Goal: Task Accomplishment & Management: Manage account settings

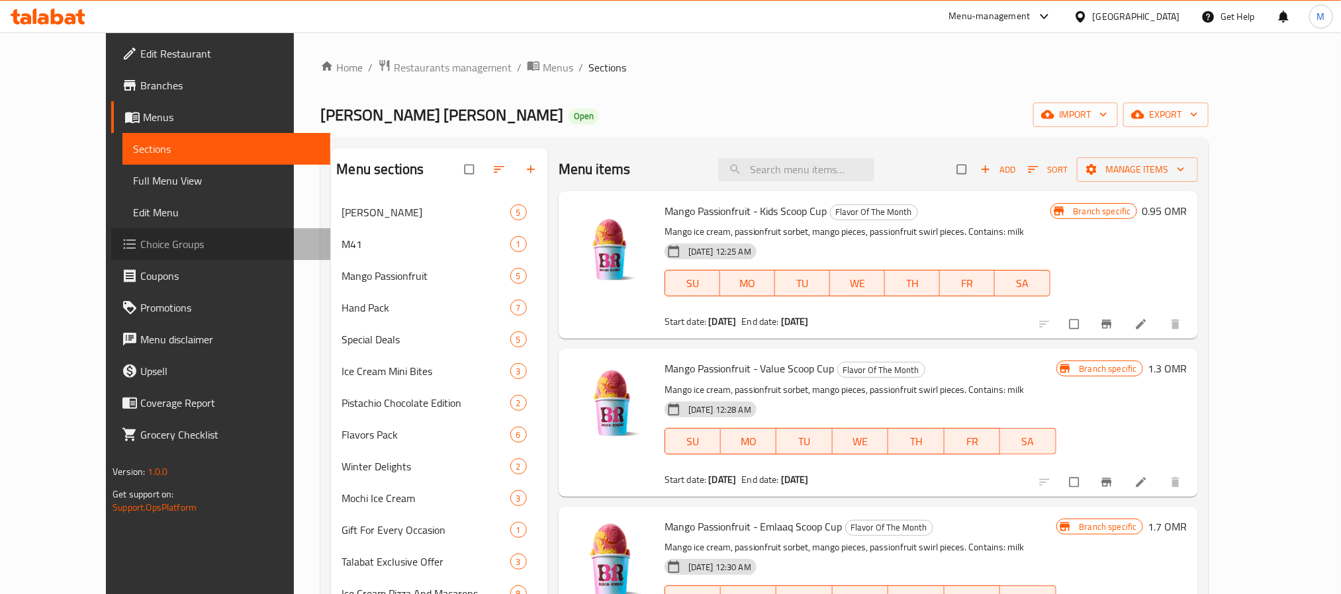
click at [140, 236] on span "Choice Groups" at bounding box center [229, 244] width 179 height 16
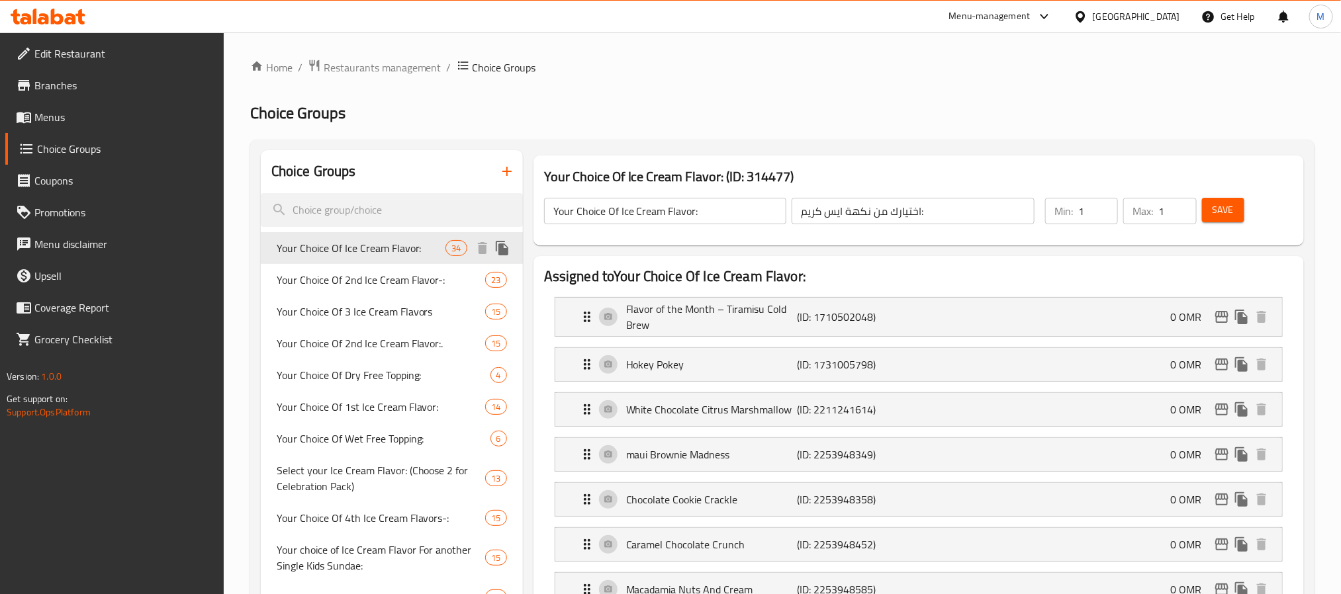
click at [330, 250] on span "Your Choice Of Ice Cream Flavor:" at bounding box center [361, 248] width 169 height 16
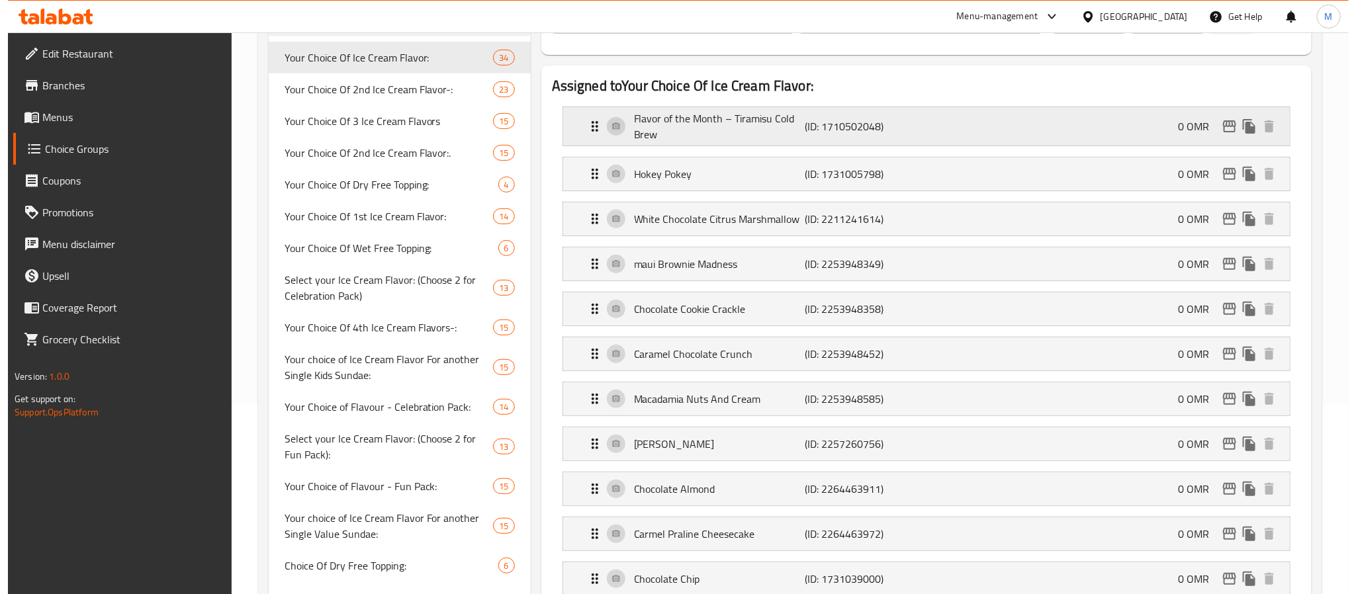
scroll to position [199, 0]
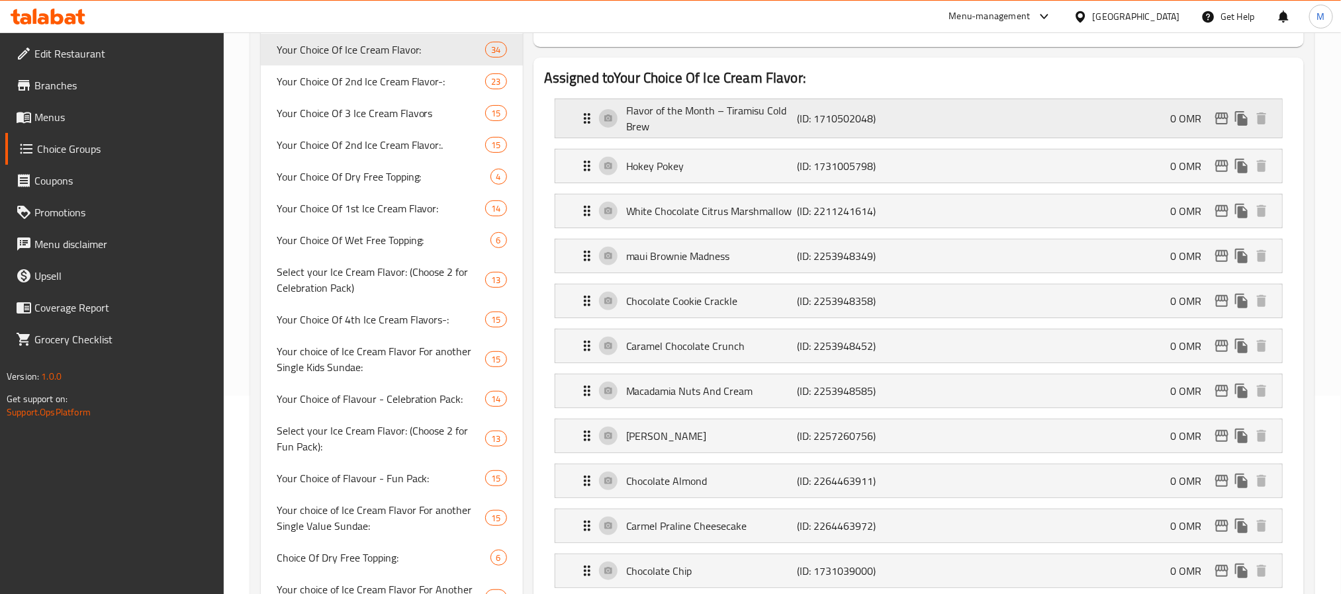
click at [1226, 126] on icon "edit" at bounding box center [1222, 119] width 16 height 16
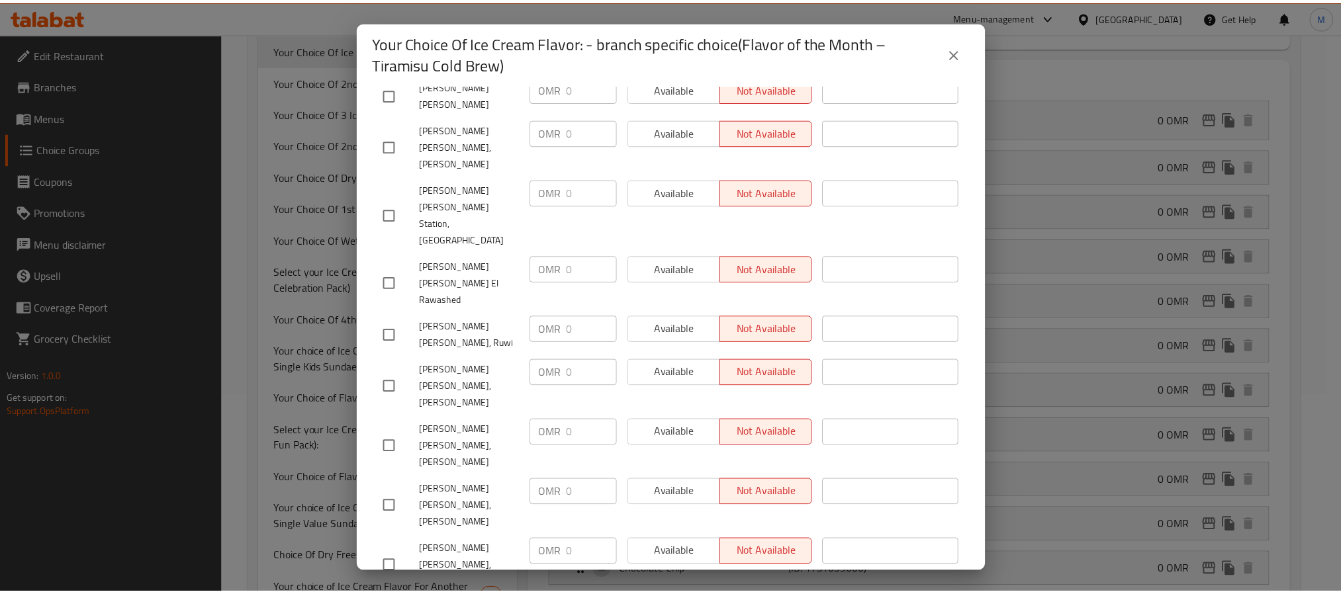
scroll to position [1624, 0]
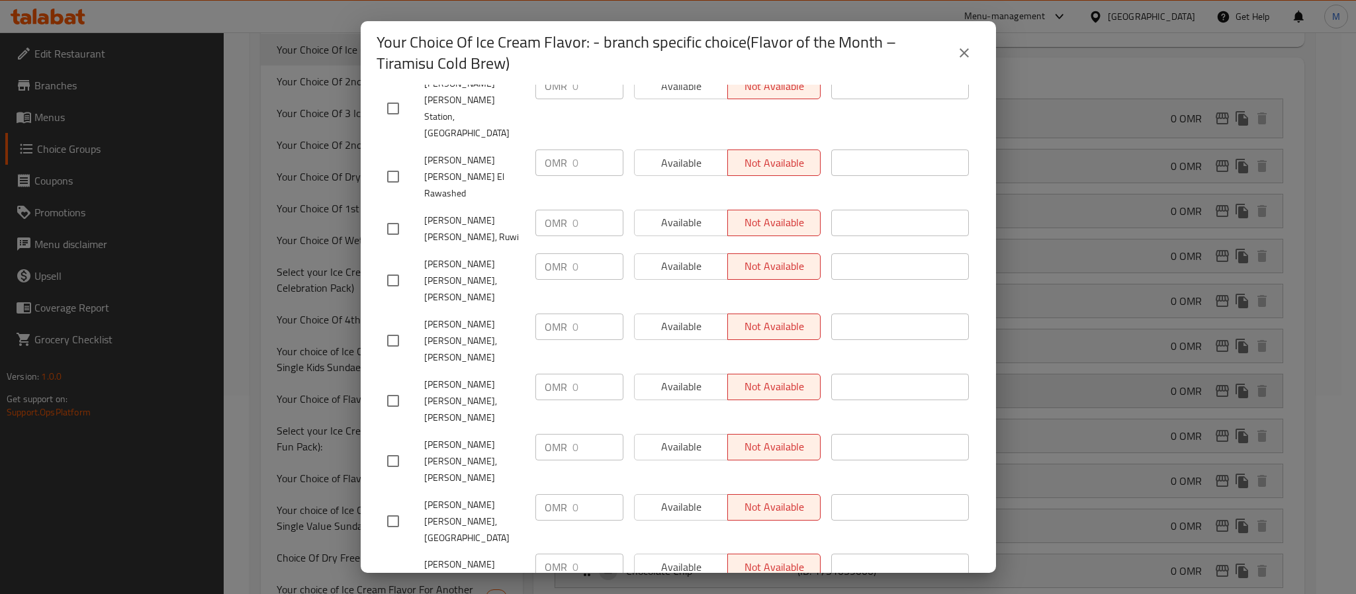
click at [963, 42] on button "close" at bounding box center [964, 53] width 32 height 32
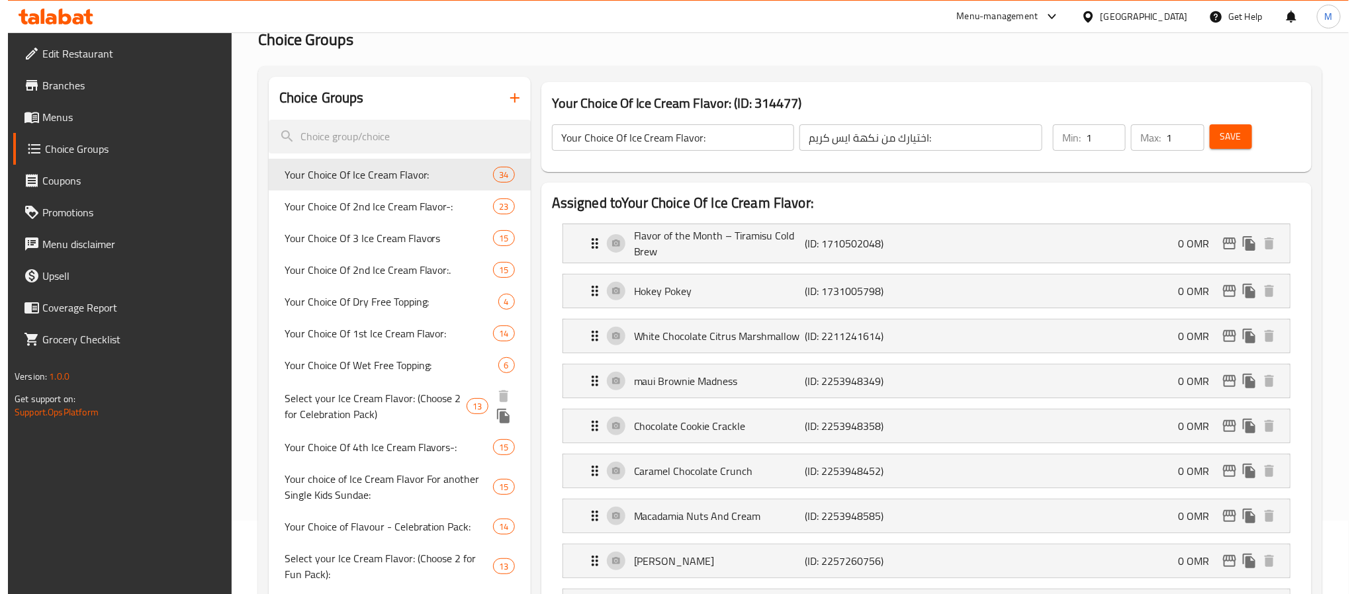
scroll to position [0, 0]
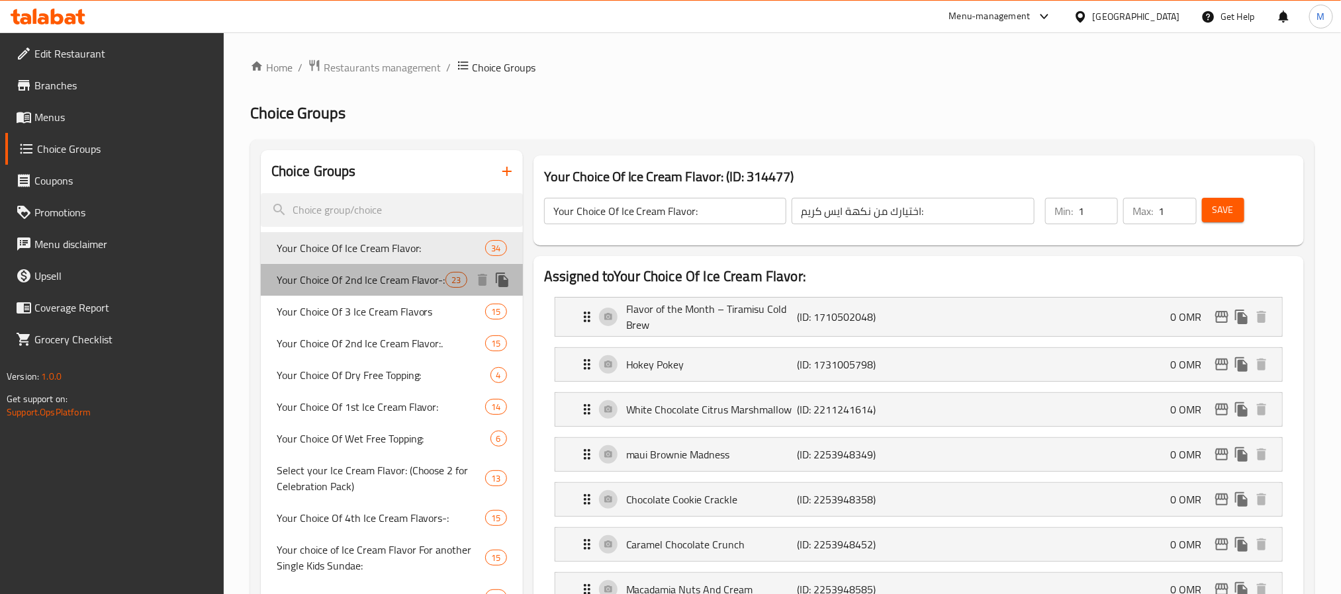
click at [332, 281] on span "Your Choice Of 2nd Ice Cream Flavor-:" at bounding box center [361, 280] width 169 height 16
type input "Your Choice Of 2nd Ice Cream Flavor-:"
type input "اختيارك من نكهة الآيس كريم الثانية:"
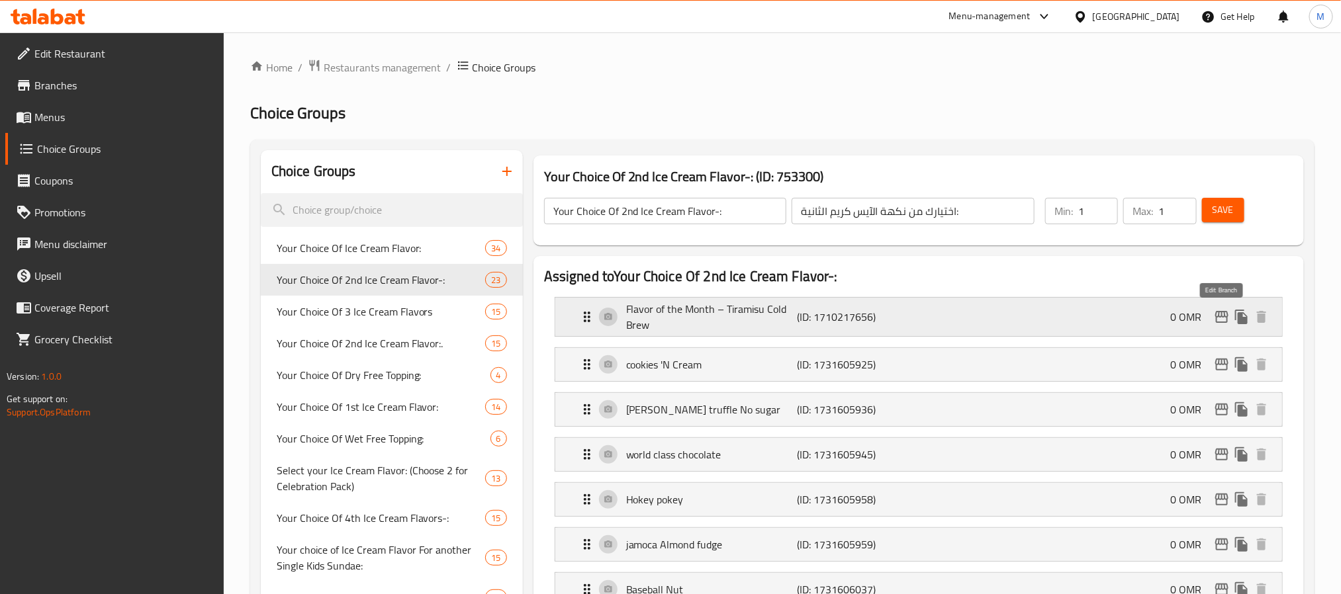
click at [1224, 322] on icon "edit" at bounding box center [1221, 317] width 13 height 12
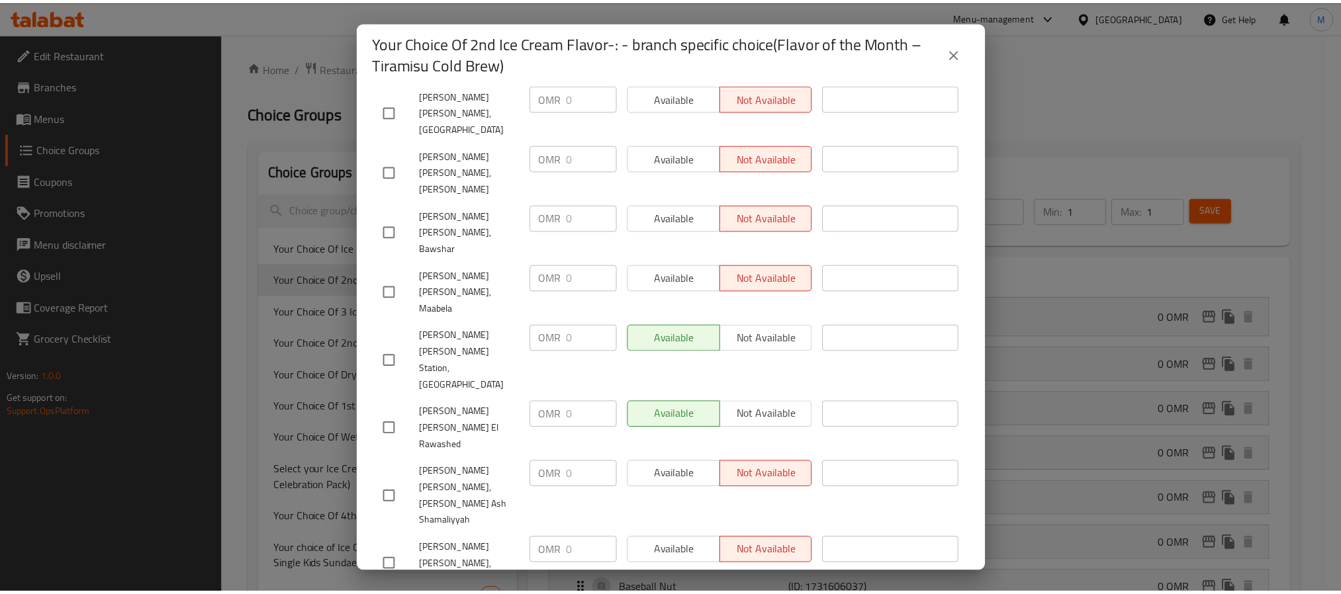
scroll to position [1624, 0]
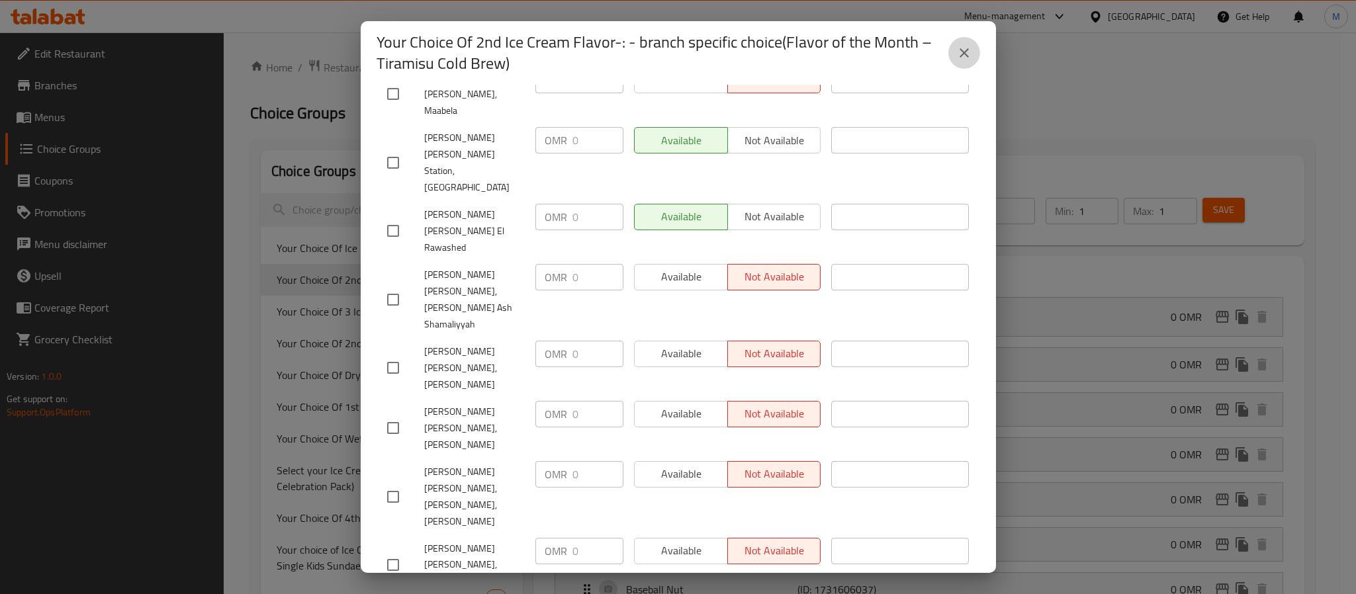
click at [957, 66] on button "close" at bounding box center [964, 53] width 32 height 32
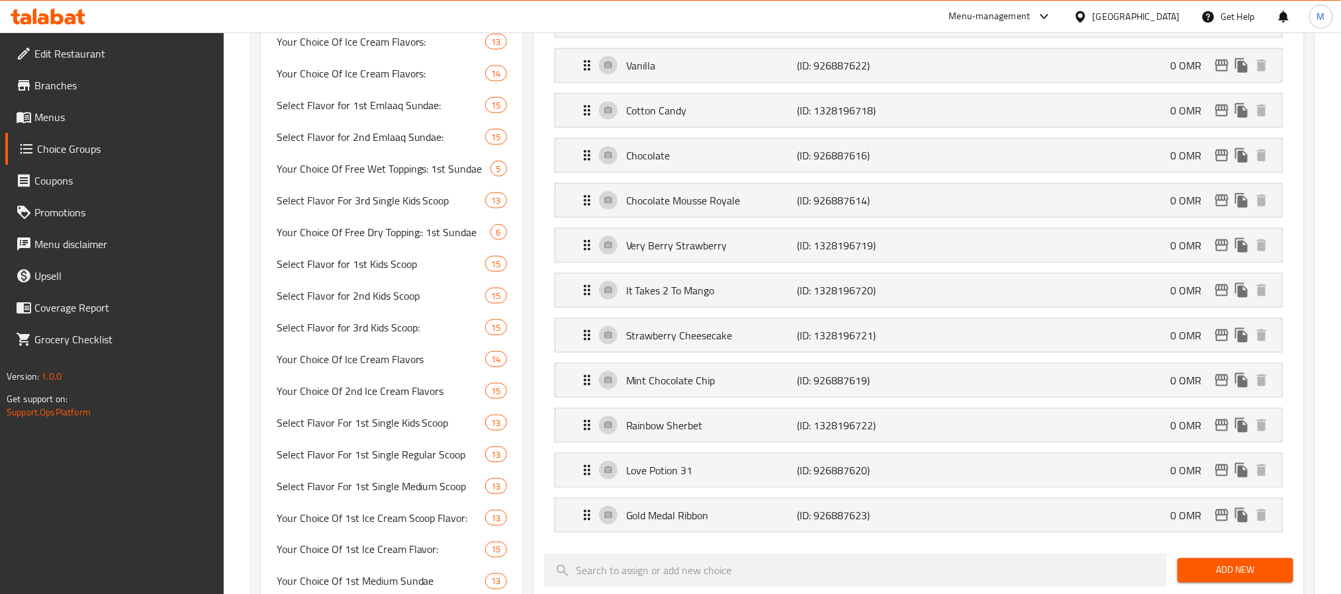
scroll to position [298, 0]
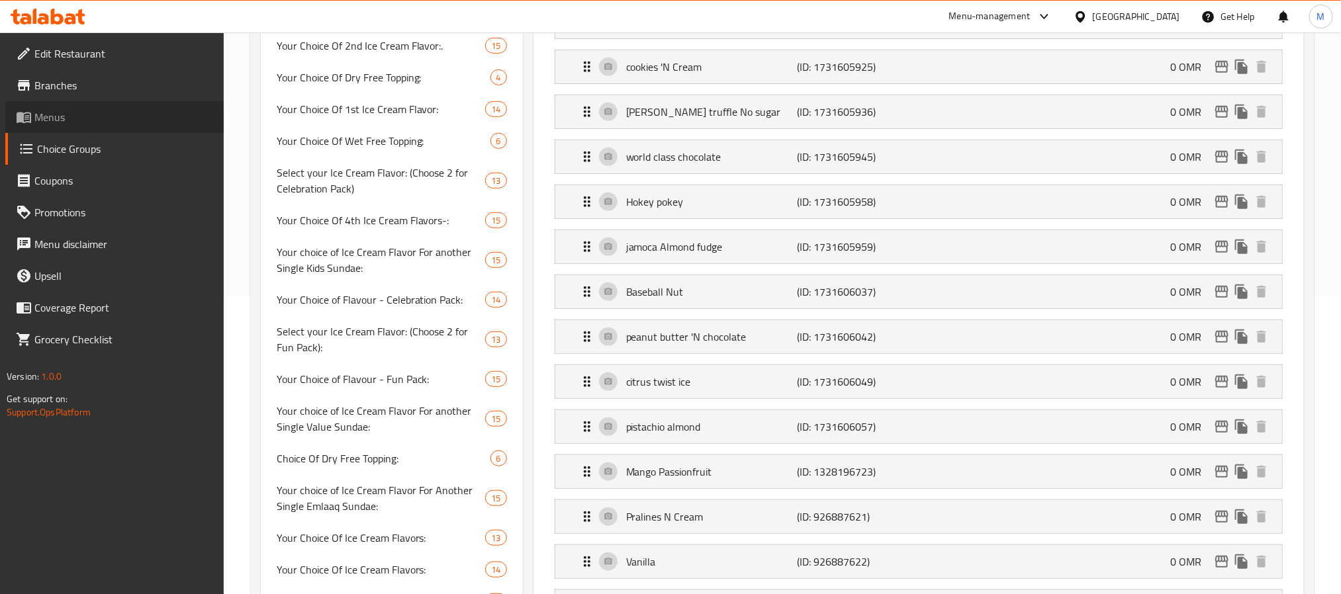
click at [62, 121] on span "Menus" at bounding box center [123, 117] width 179 height 16
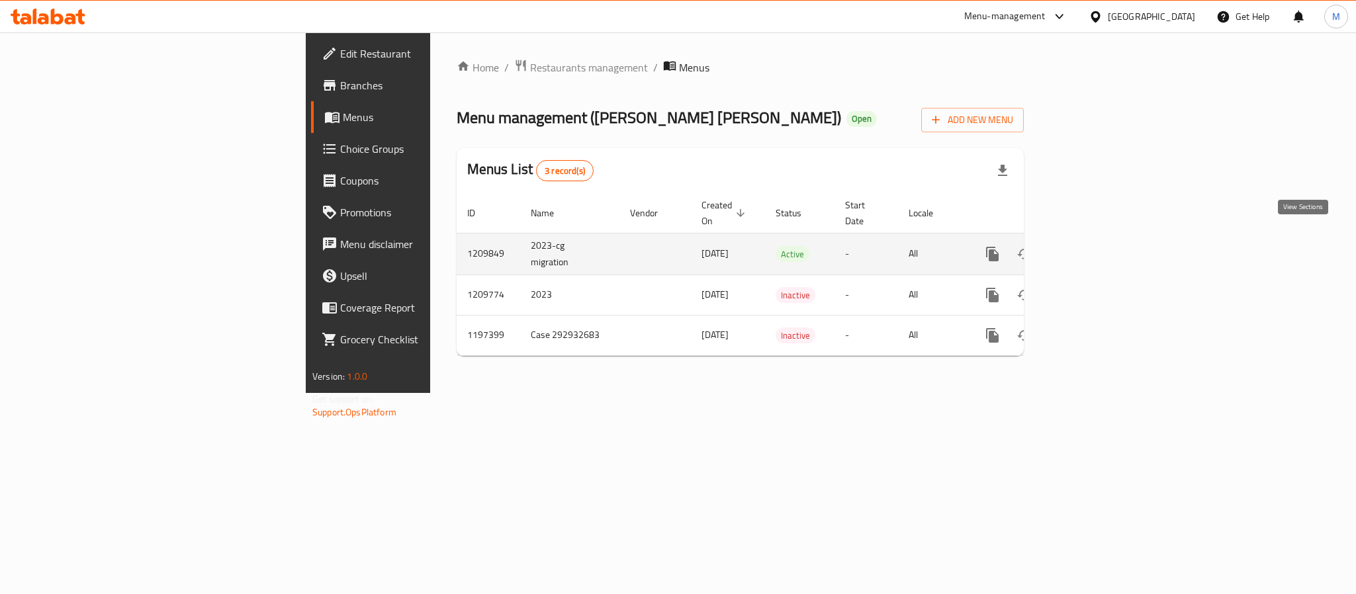
click at [1104, 245] on link "enhanced table" at bounding box center [1088, 254] width 32 height 32
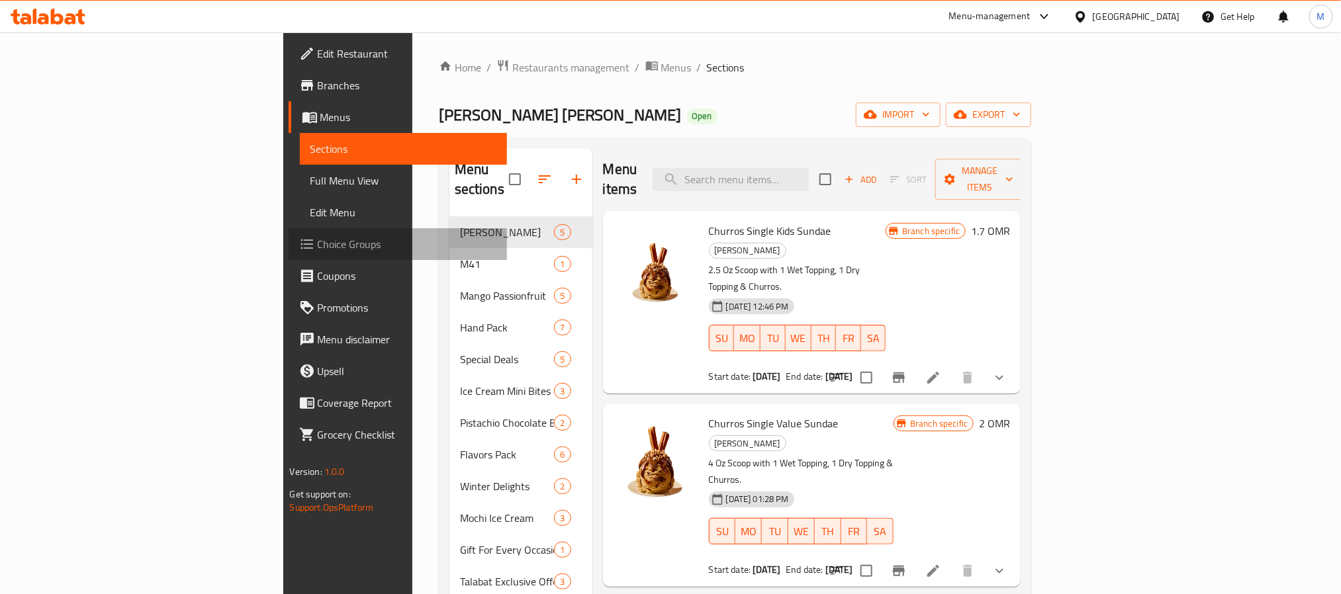
click at [318, 242] on span "Choice Groups" at bounding box center [407, 244] width 179 height 16
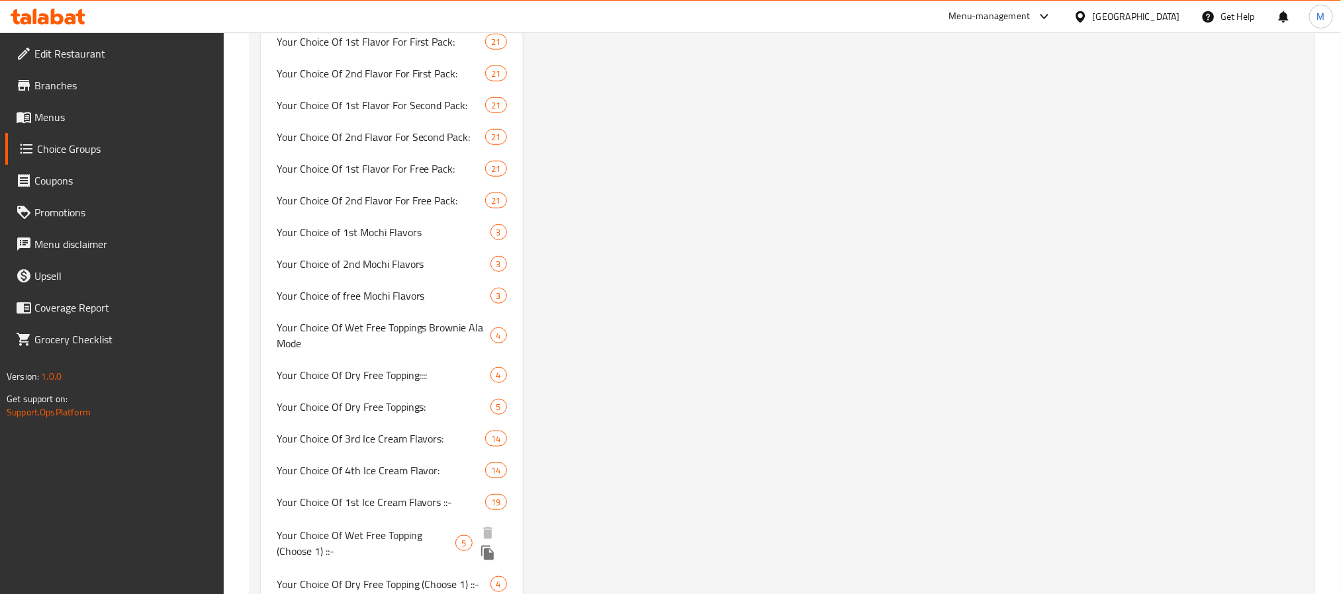
scroll to position [3772, 0]
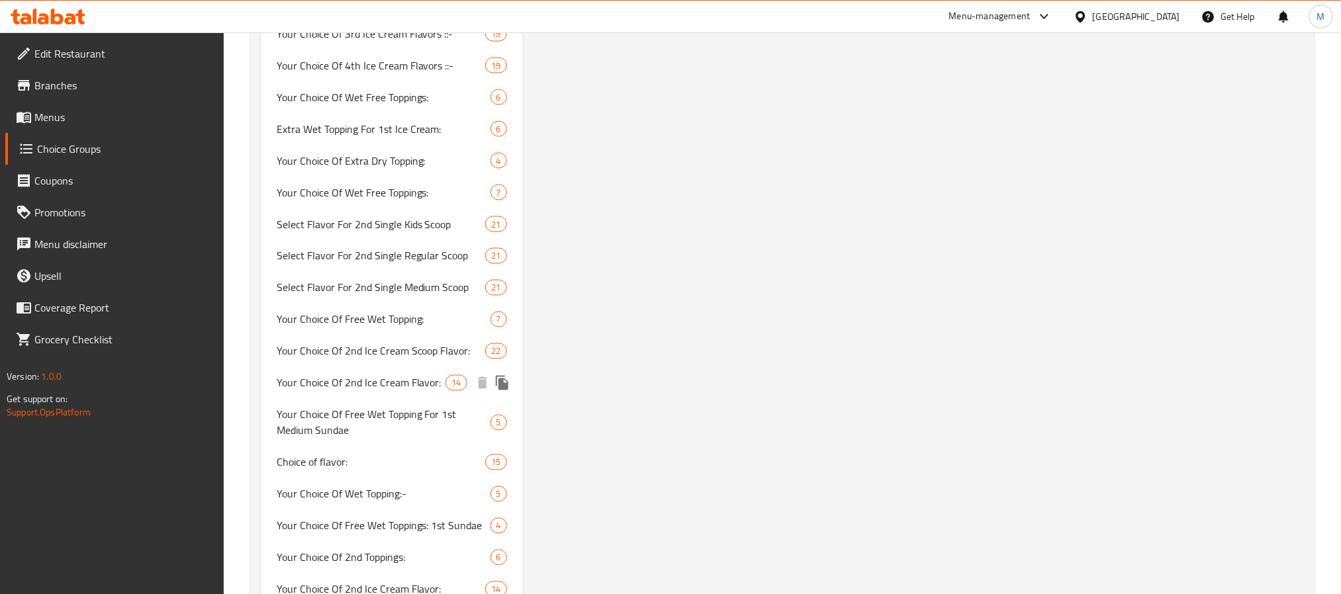
click at [330, 391] on div "Your Choice Of 2nd Ice Cream Flavor: 14" at bounding box center [392, 383] width 262 height 32
type input "Your Choice Of 2nd Ice Cream Flavor:"
type input "إختيارك من نكهة الأيس كريم الثانية:"
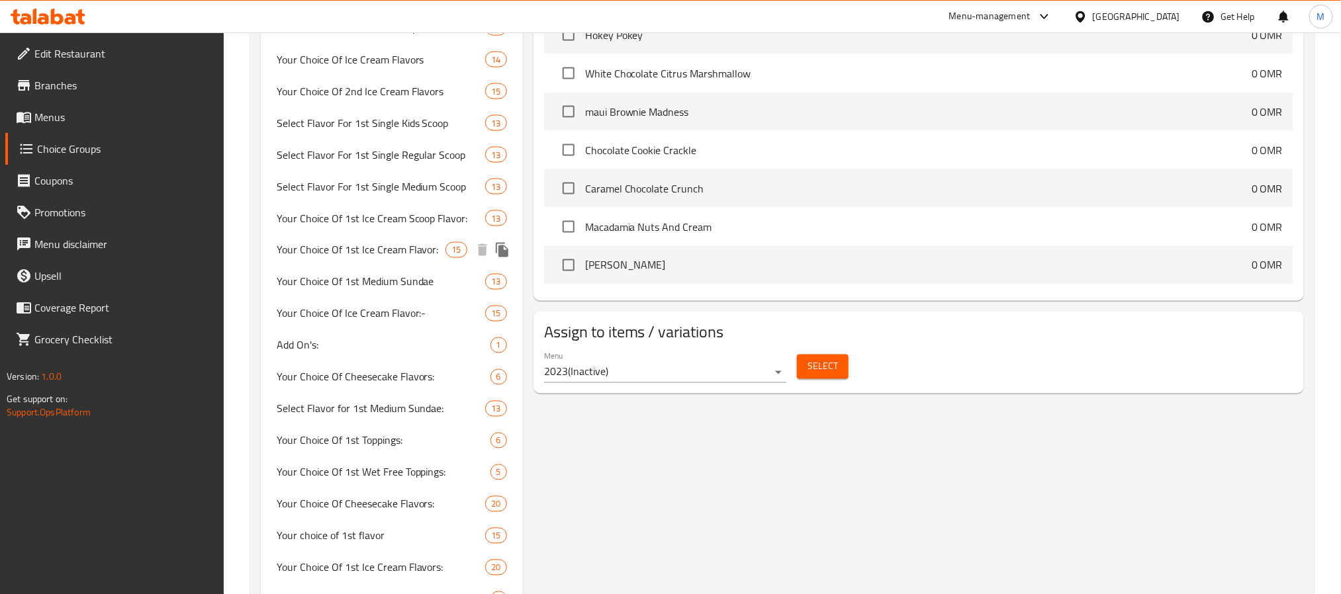
scroll to position [1688, 0]
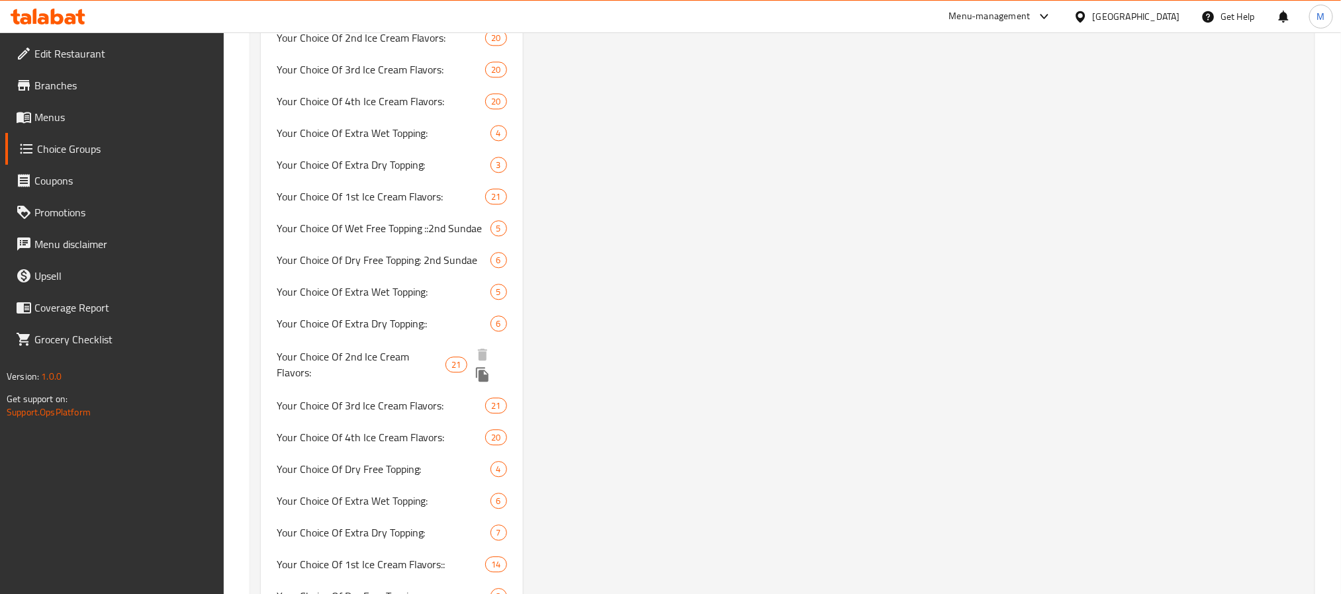
click at [346, 363] on div "Your Choice Of 2nd Ice Cream Flavors: 21" at bounding box center [392, 365] width 262 height 50
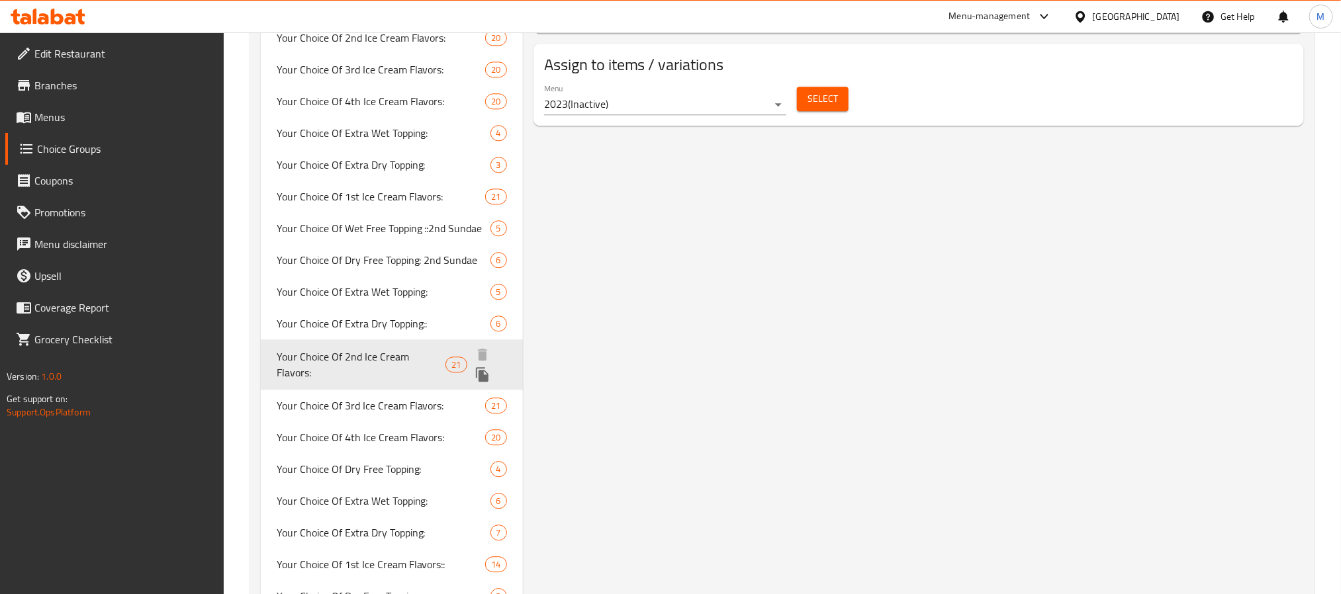
type input "Your Choice Of 2nd Ice Cream Flavors:"
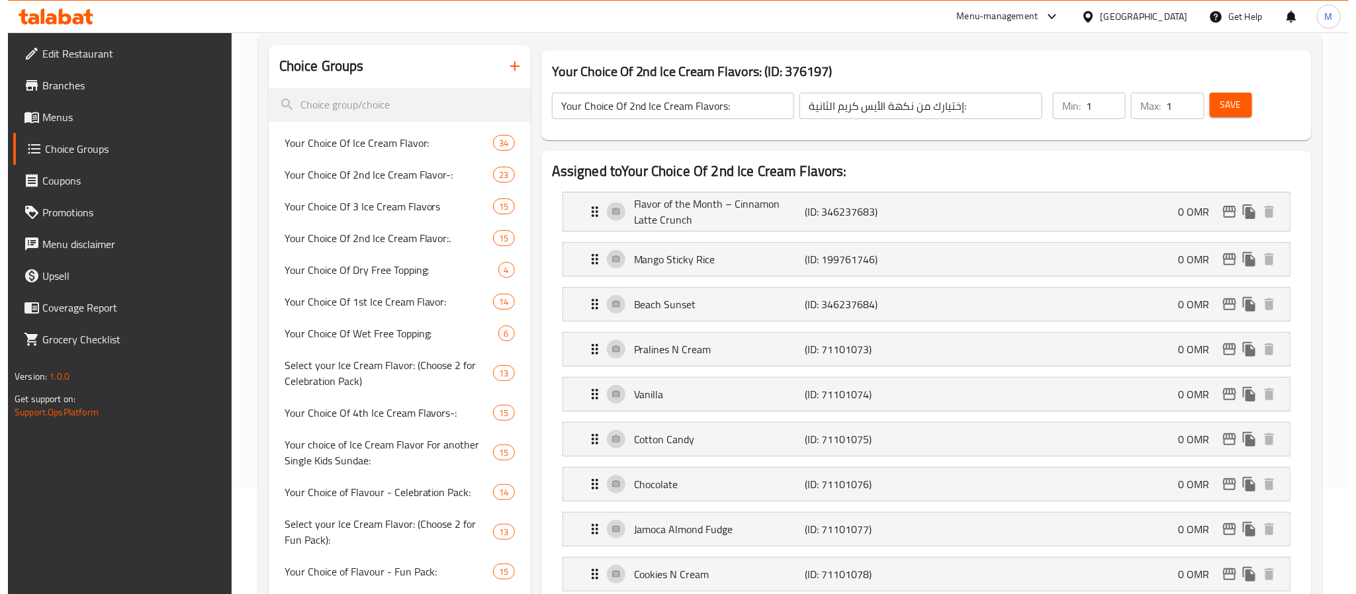
scroll to position [99, 0]
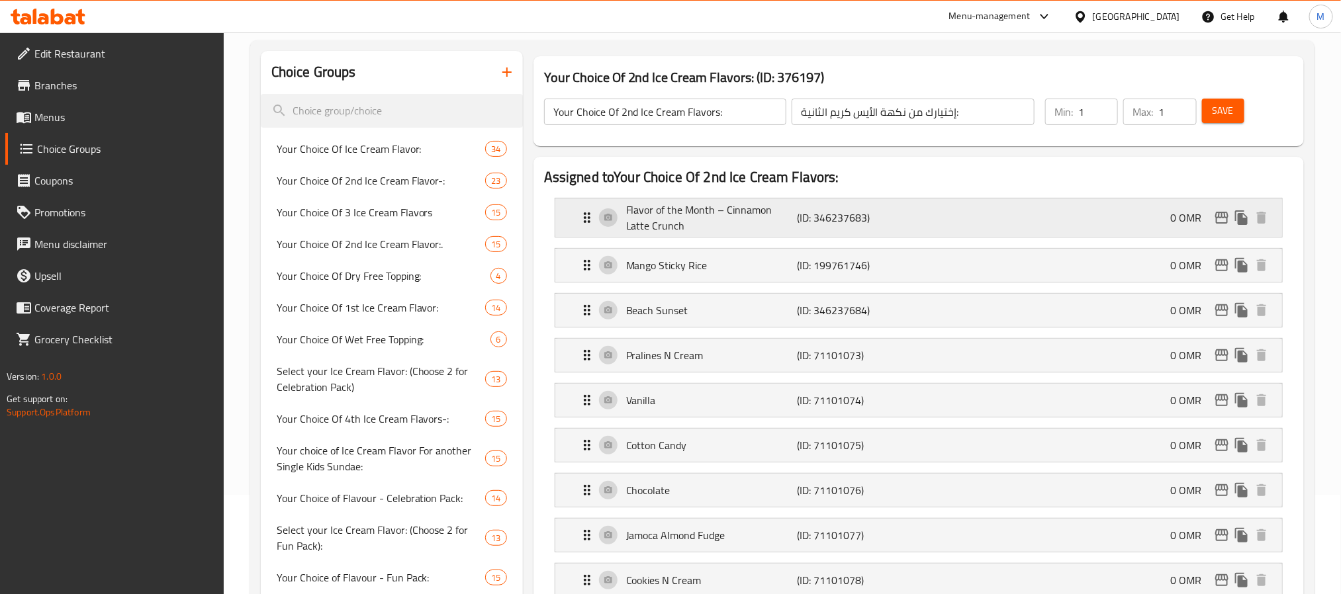
click at [1221, 219] on icon "edit" at bounding box center [1222, 218] width 16 height 16
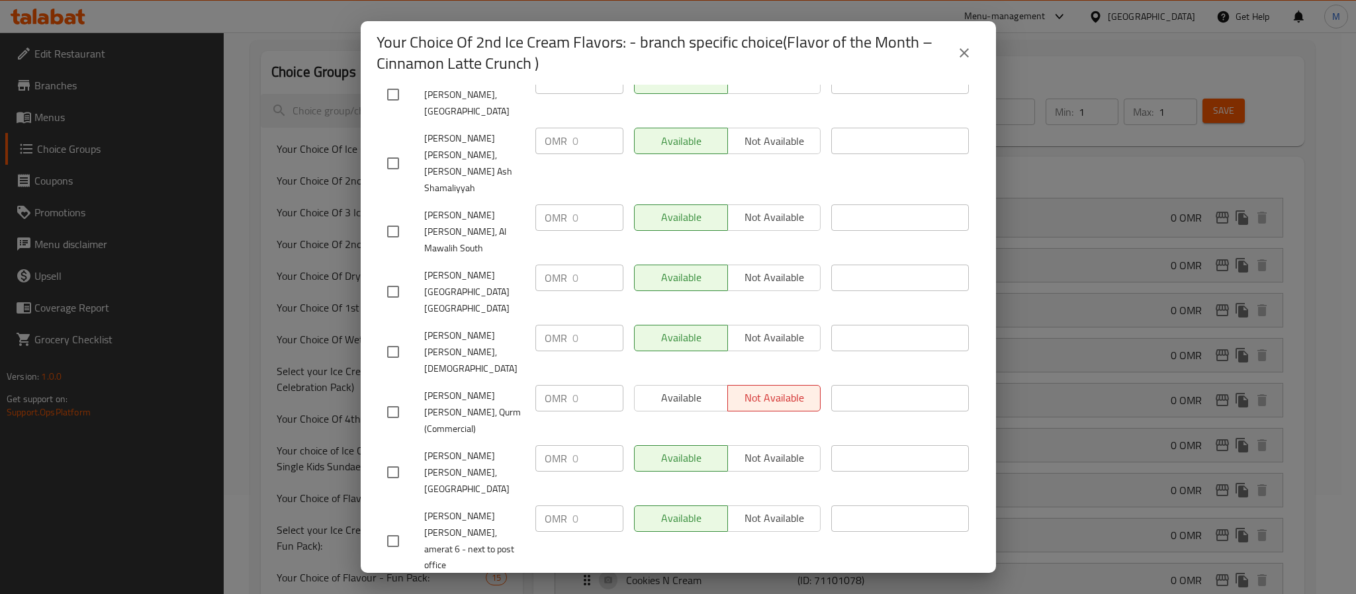
scroll to position [1624, 0]
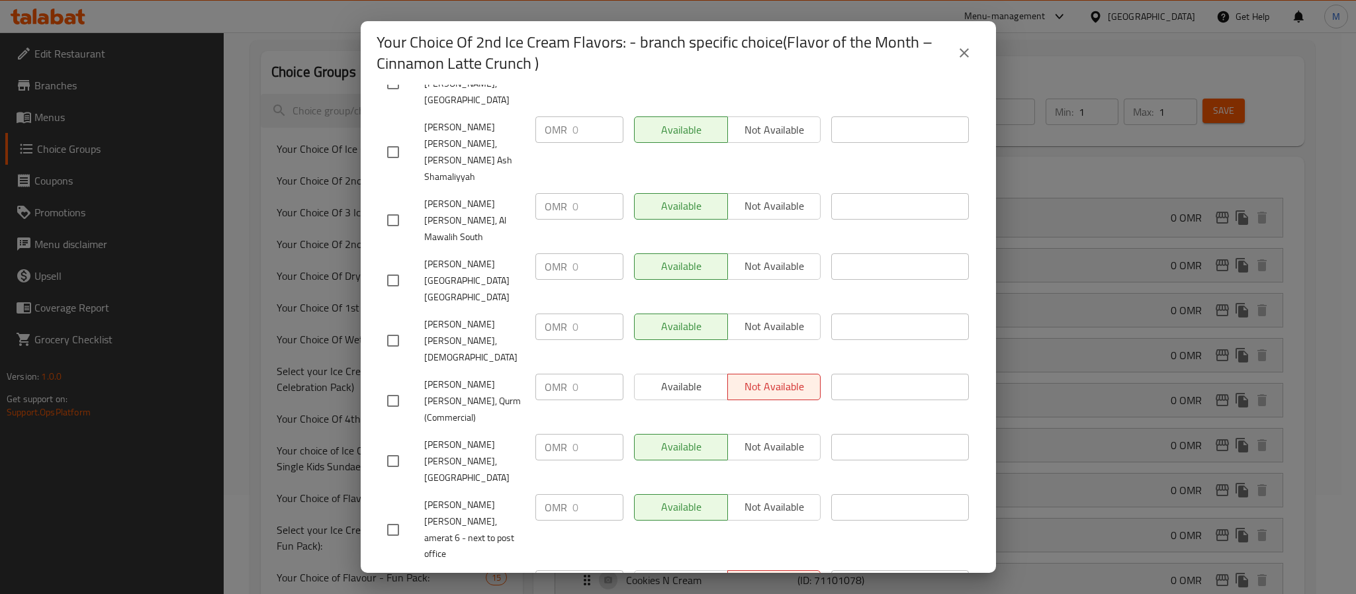
click at [968, 54] on icon "close" at bounding box center [964, 53] width 16 height 16
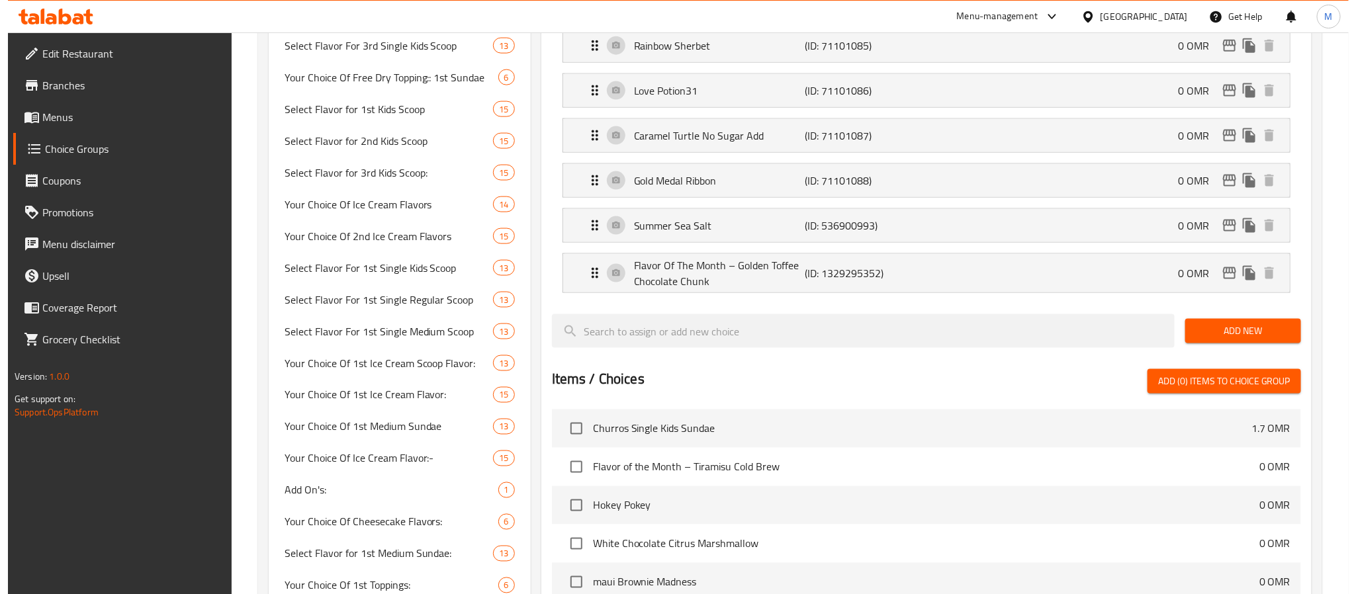
scroll to position [950, 0]
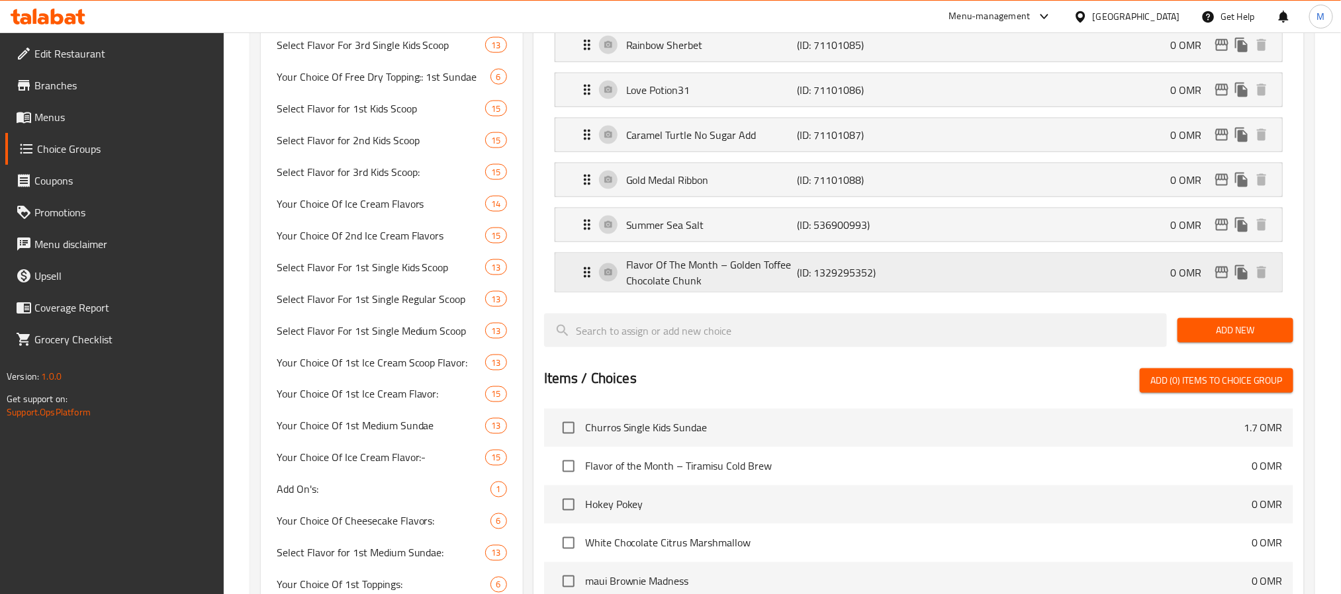
click at [1214, 281] on icon "edit" at bounding box center [1222, 273] width 16 height 16
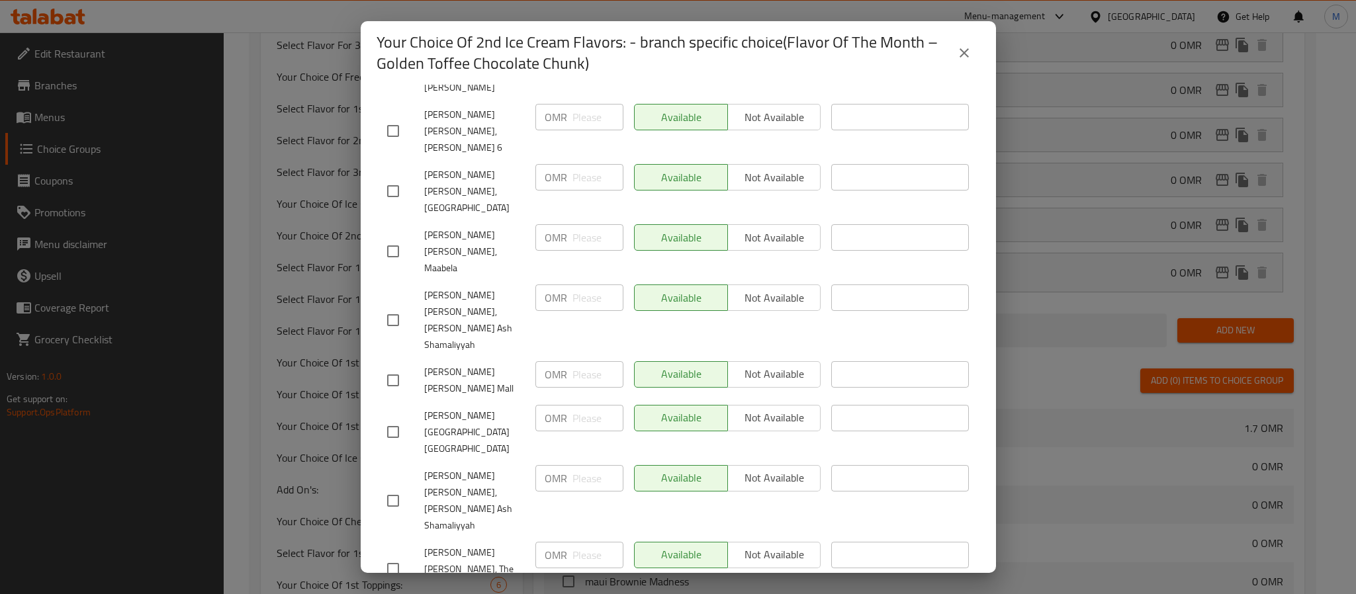
scroll to position [1624, 0]
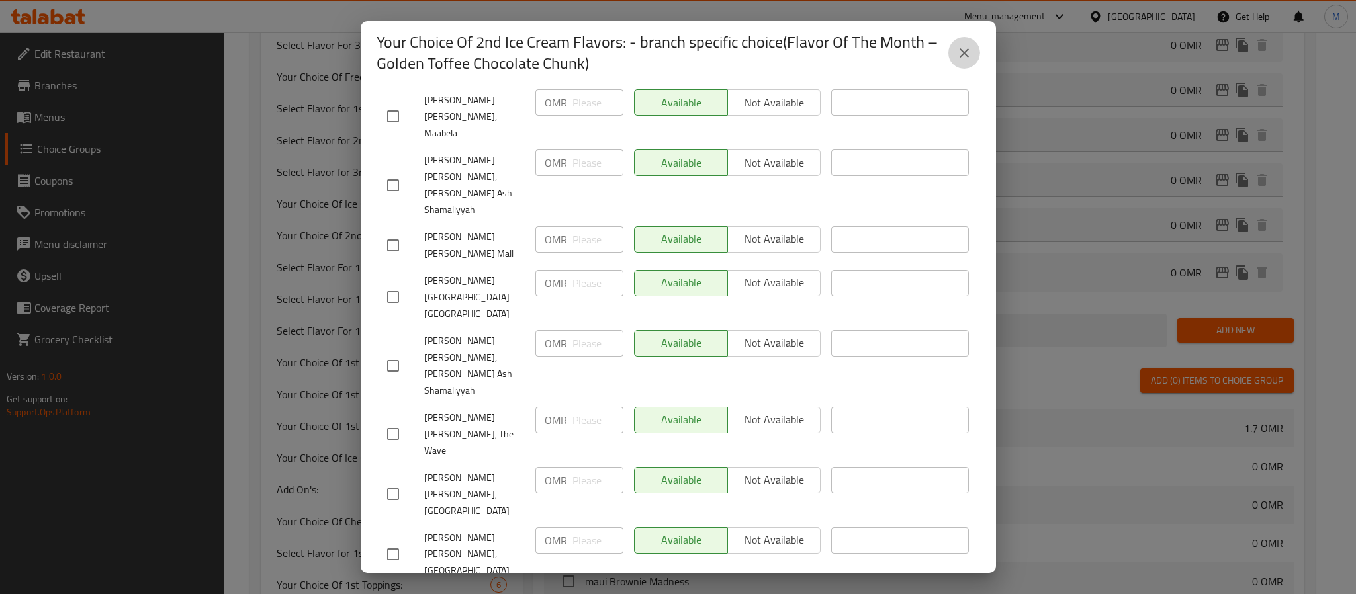
click at [969, 48] on icon "close" at bounding box center [964, 53] width 16 height 16
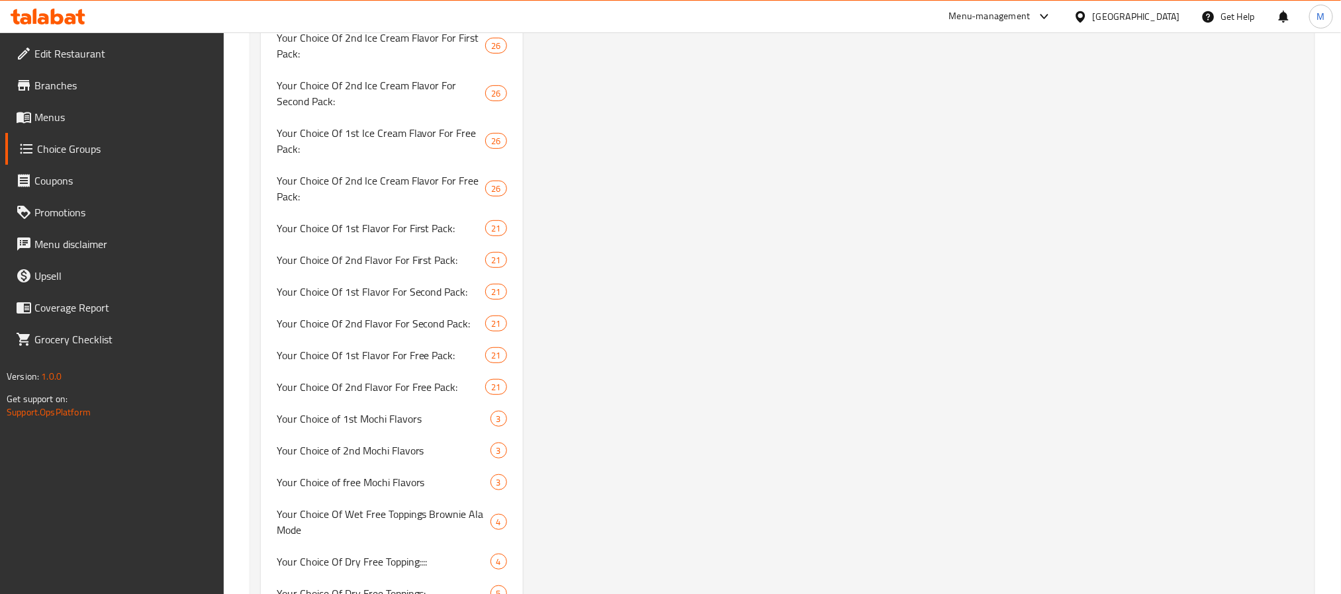
scroll to position [2836, 0]
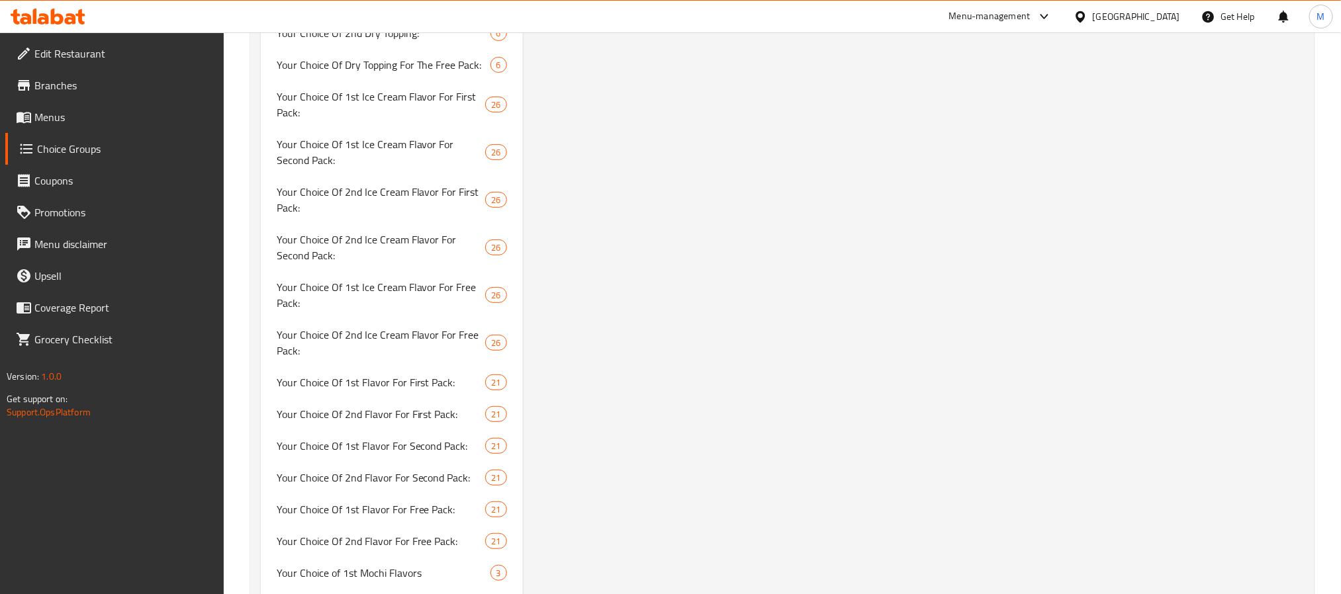
click at [56, 109] on span "Menus" at bounding box center [123, 117] width 179 height 16
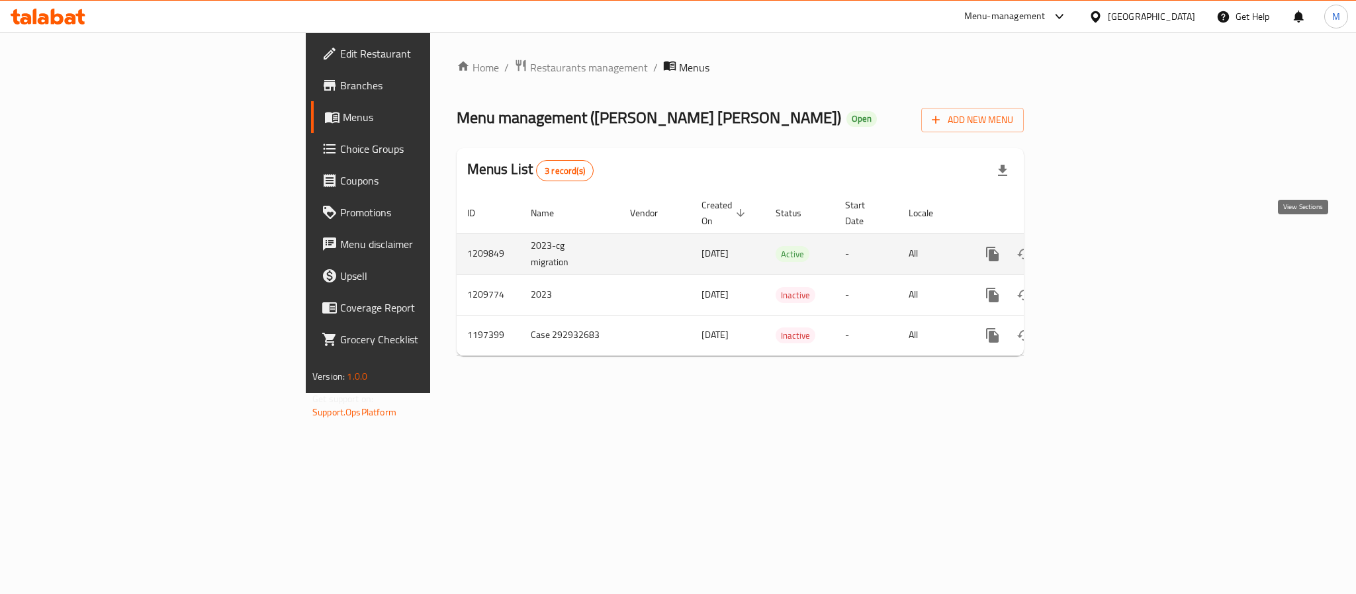
click at [1096, 246] on icon "enhanced table" at bounding box center [1088, 254] width 16 height 16
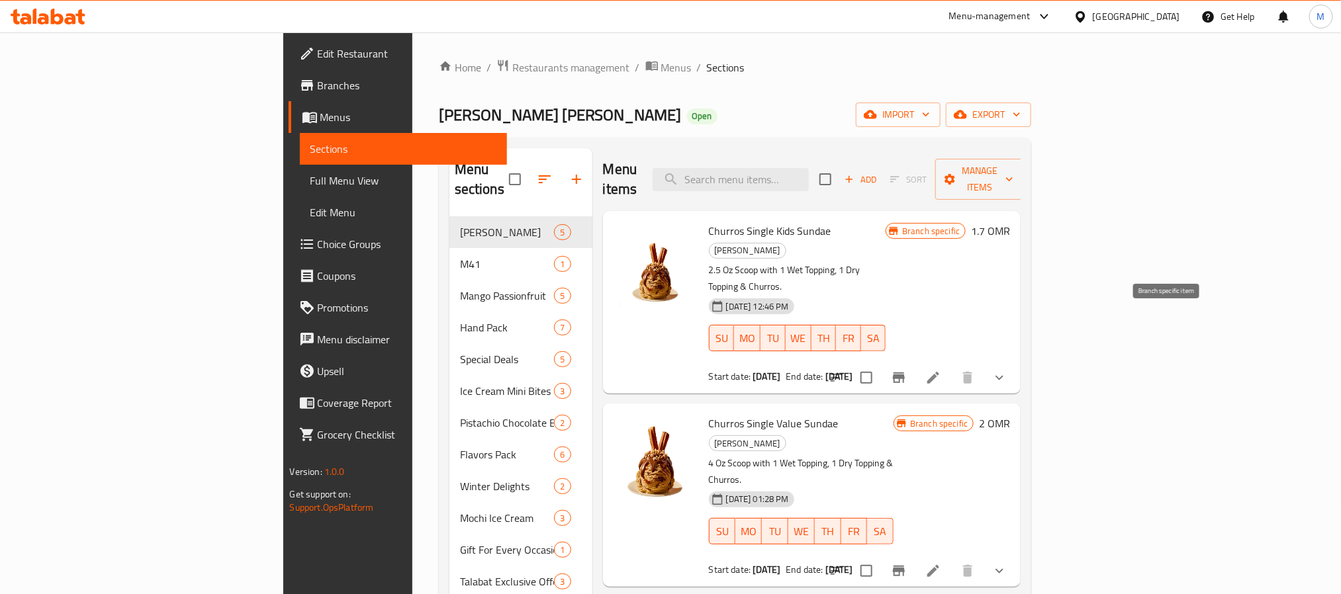
click at [907, 370] on icon "Branch-specific-item" at bounding box center [899, 378] width 16 height 16
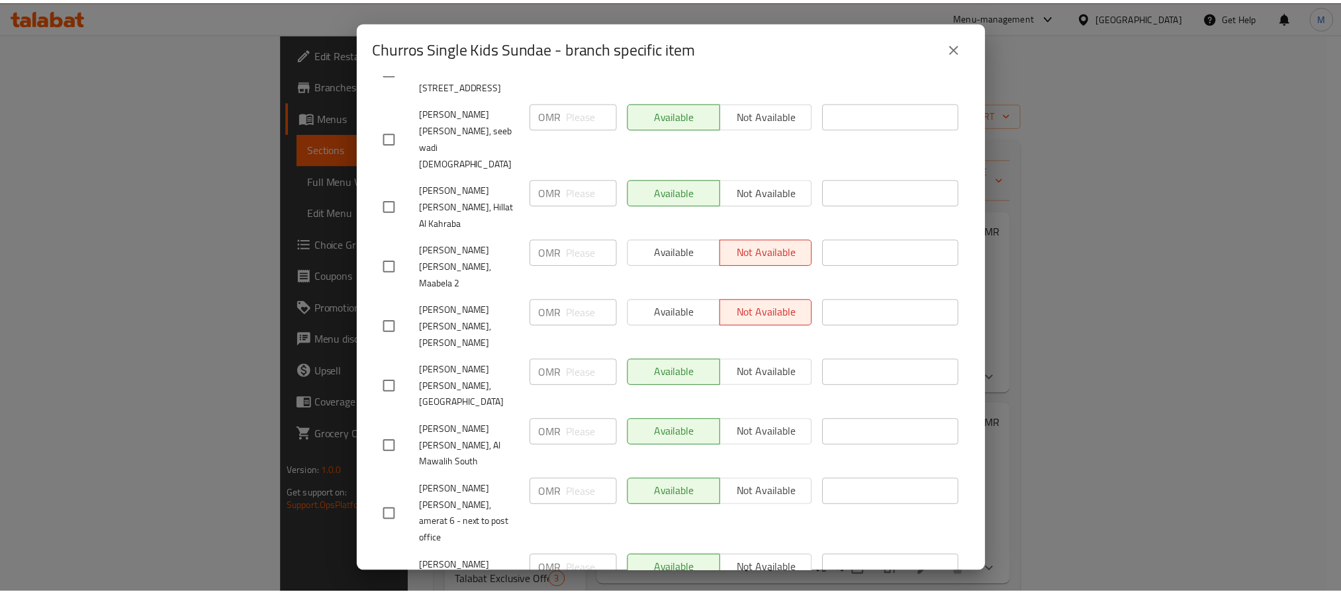
scroll to position [496, 0]
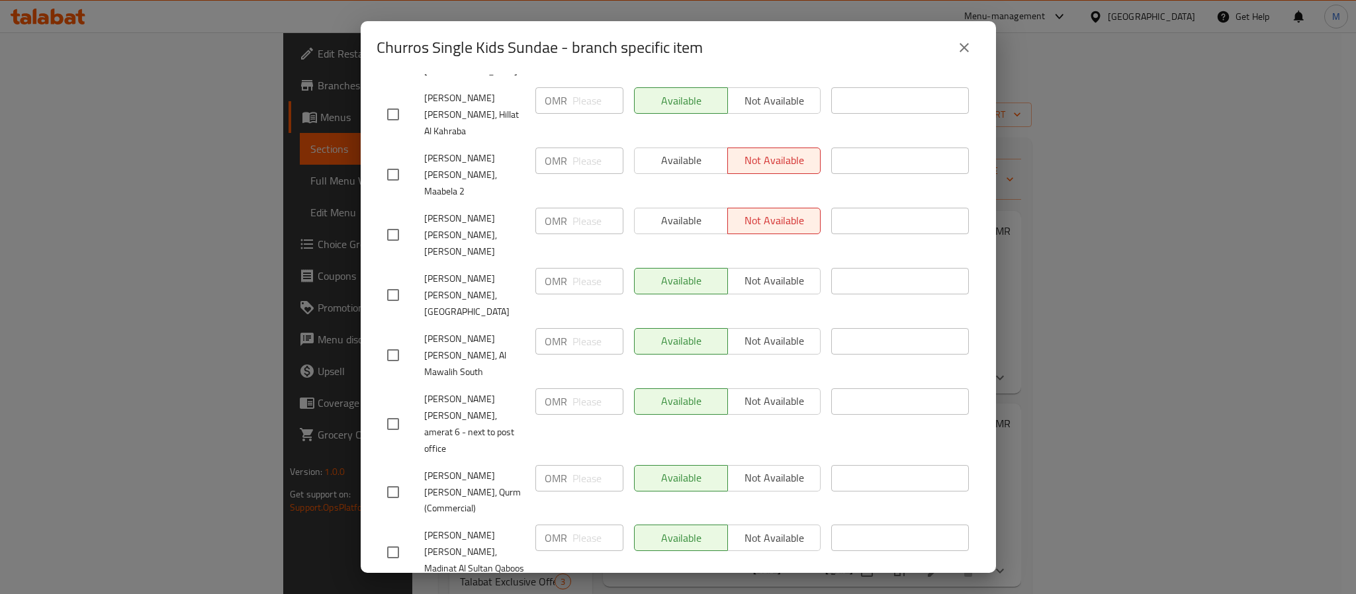
click at [970, 46] on icon "close" at bounding box center [964, 48] width 16 height 16
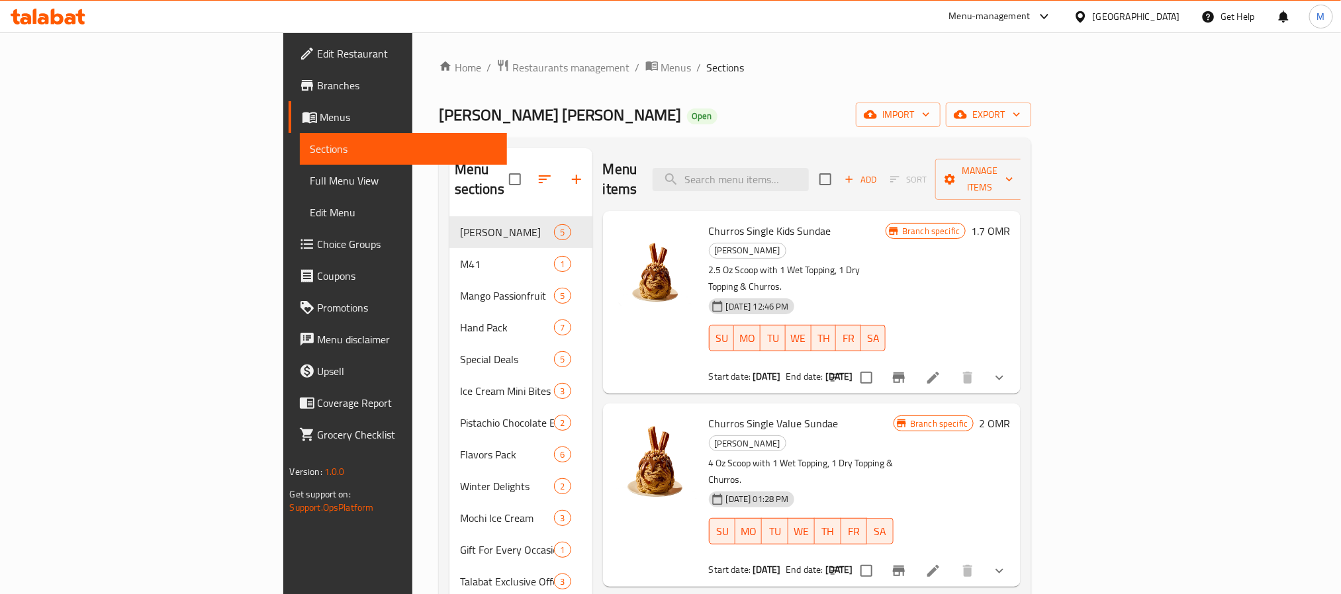
click at [1015, 362] on button "show more" at bounding box center [999, 378] width 32 height 32
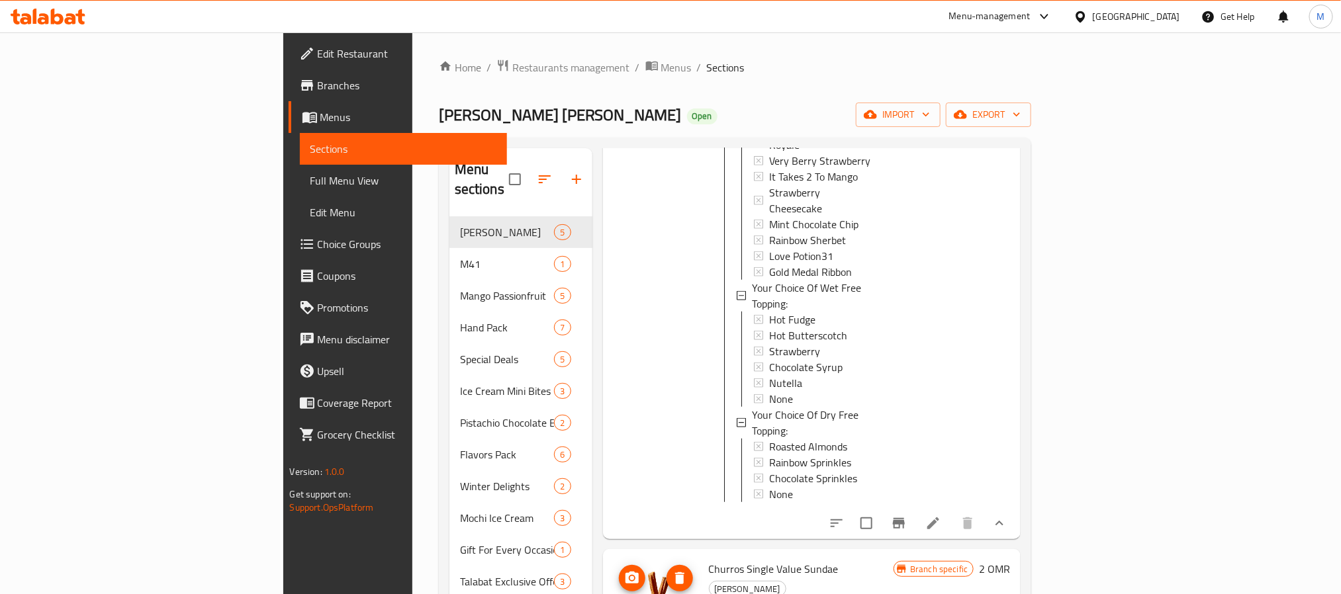
scroll to position [948, 0]
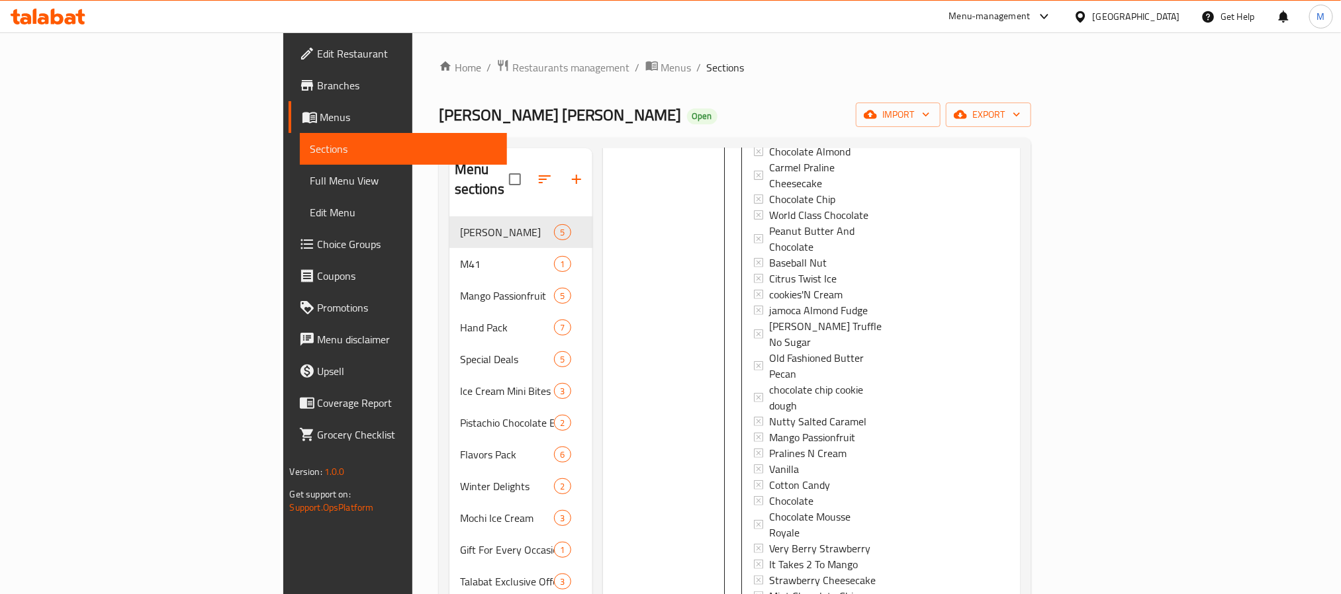
scroll to position [1762, 0]
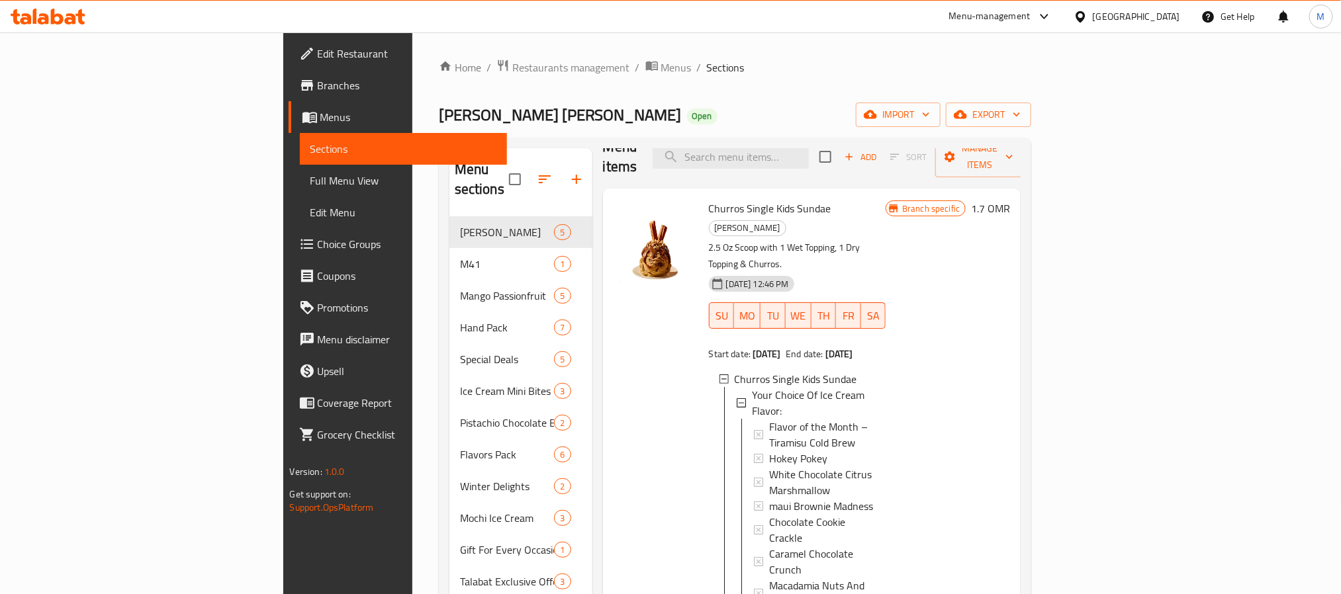
scroll to position [0, 0]
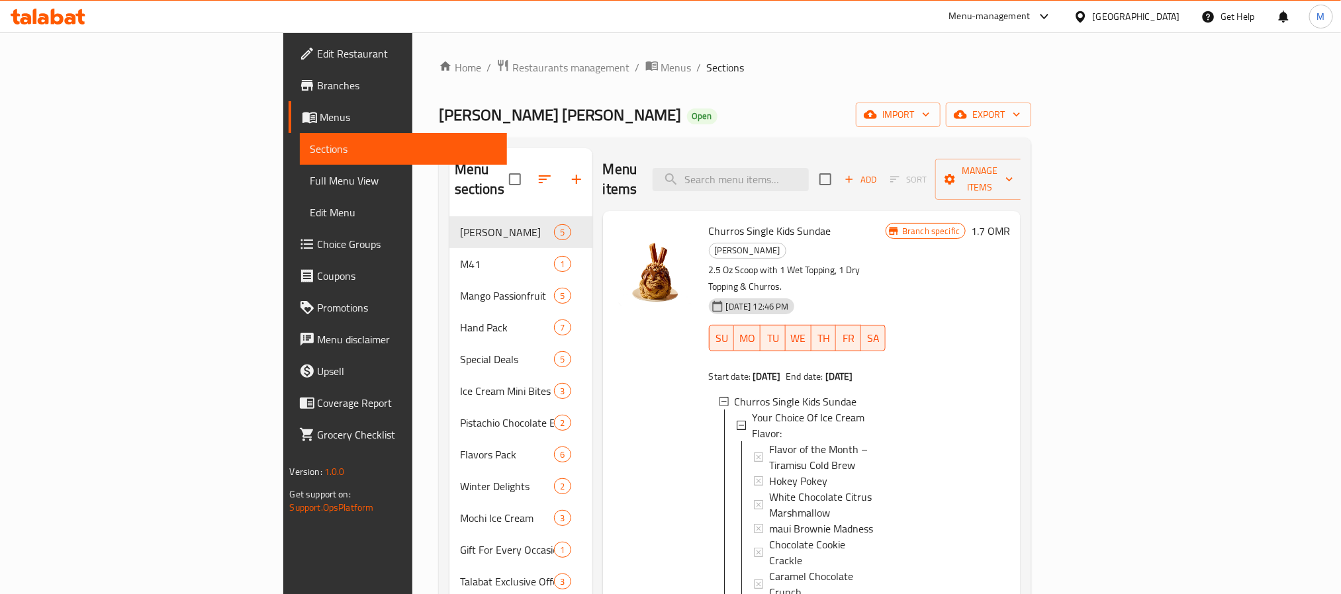
click at [886, 262] on p "2.5 Oz Scoop with 1 Wet Topping, 1 Dry Topping & Churros." at bounding box center [797, 278] width 177 height 33
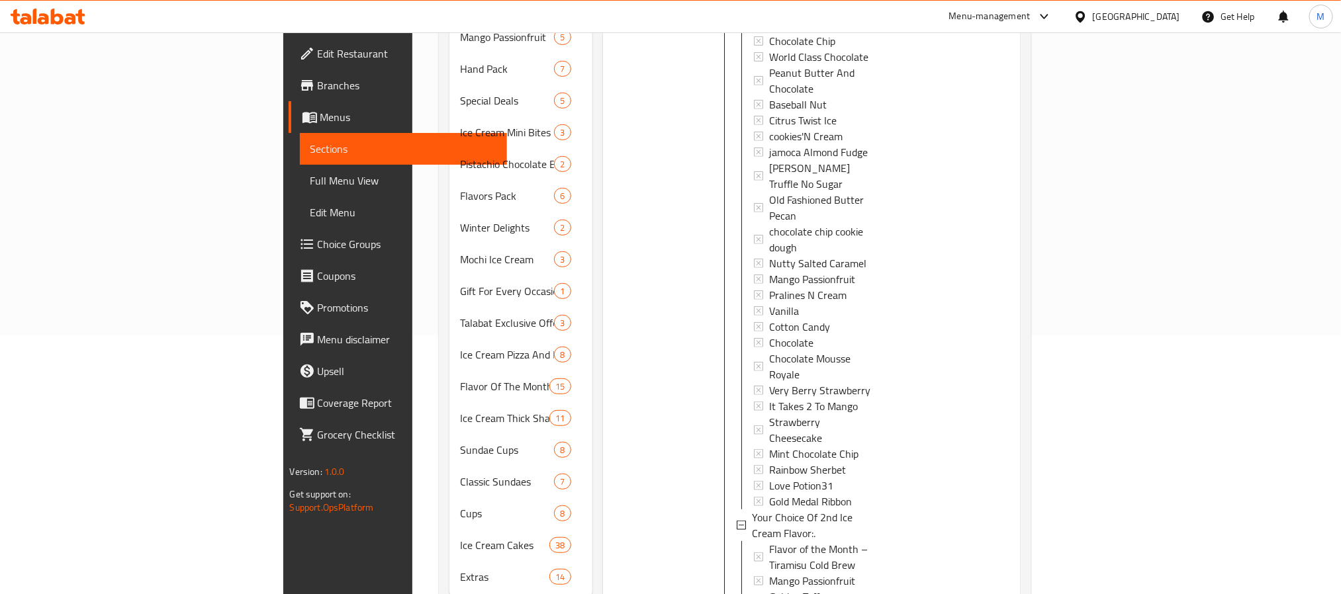
scroll to position [279, 0]
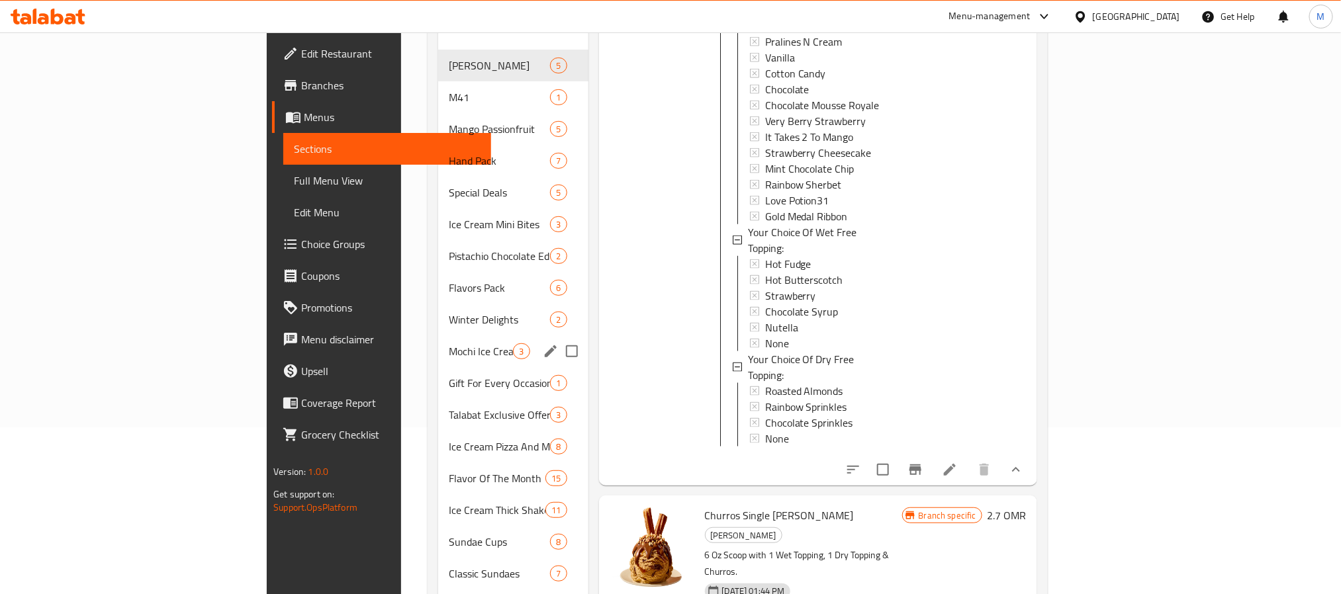
scroll to position [0, 0]
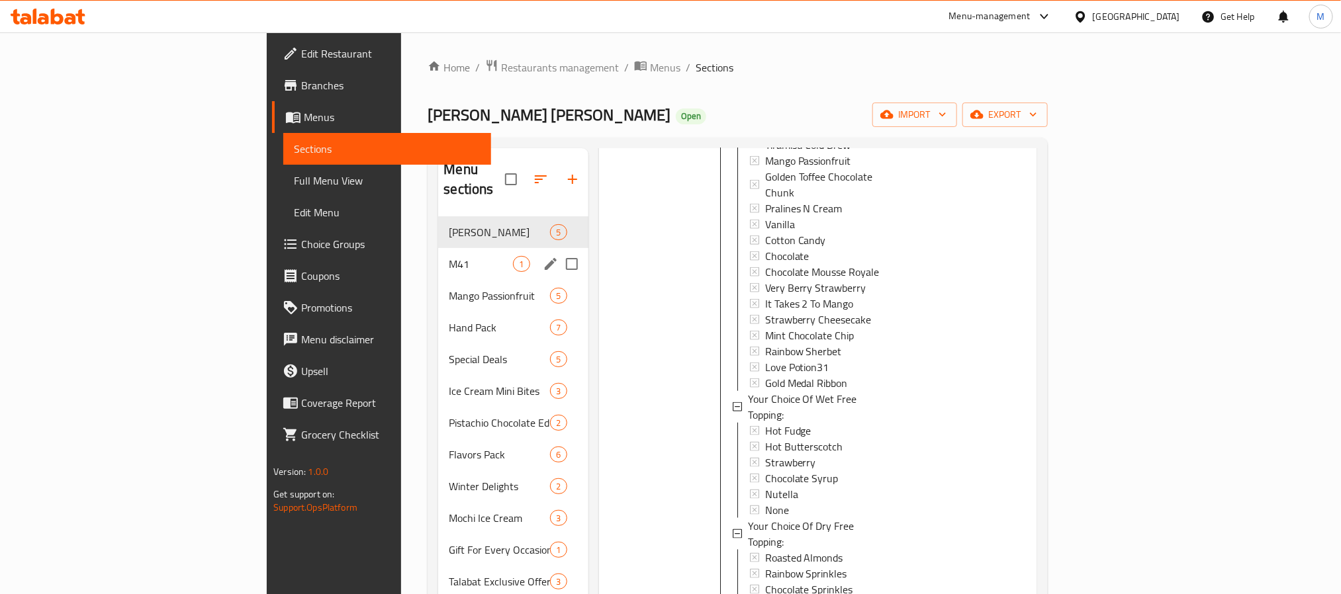
click at [438, 248] on div "M41 1" at bounding box center [513, 264] width 150 height 32
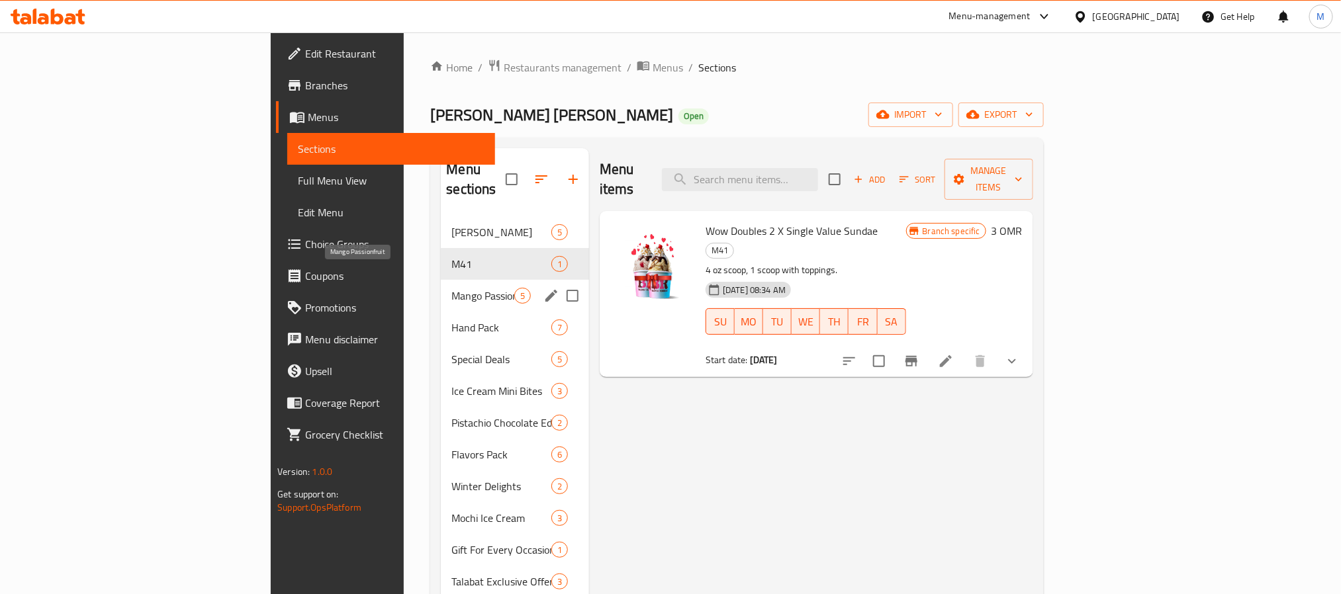
click at [451, 288] on span "Mango Passionfruit" at bounding box center [482, 296] width 62 height 16
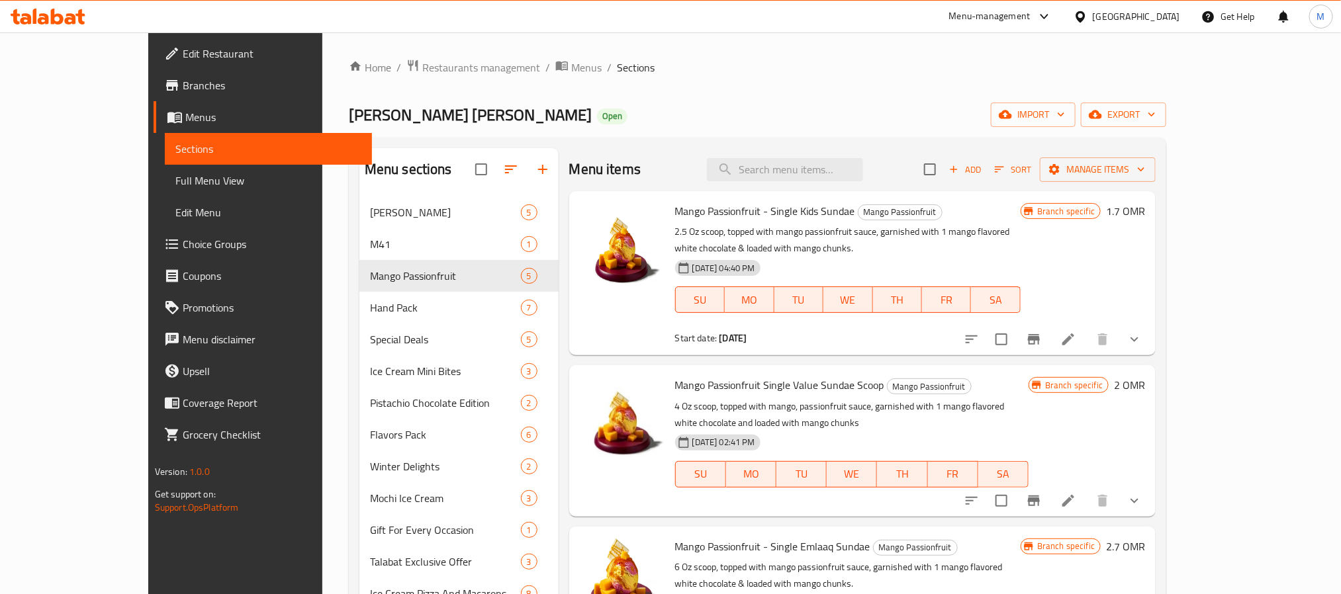
click at [1142, 332] on icon "show more" at bounding box center [1134, 340] width 16 height 16
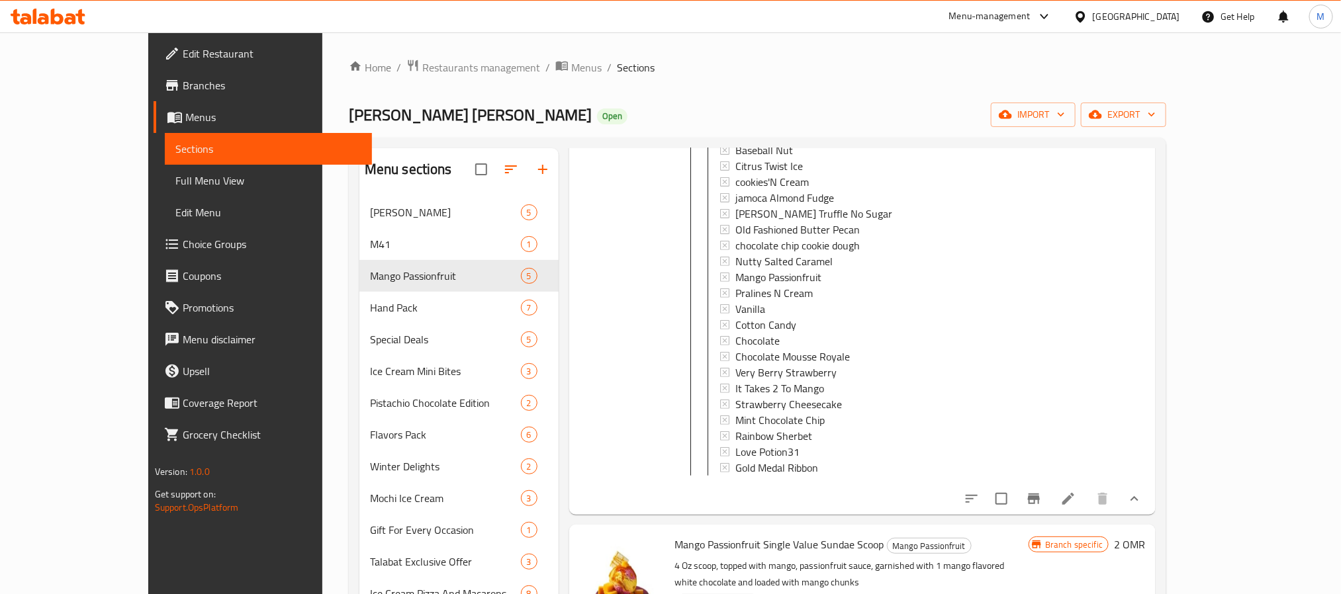
scroll to position [596, 0]
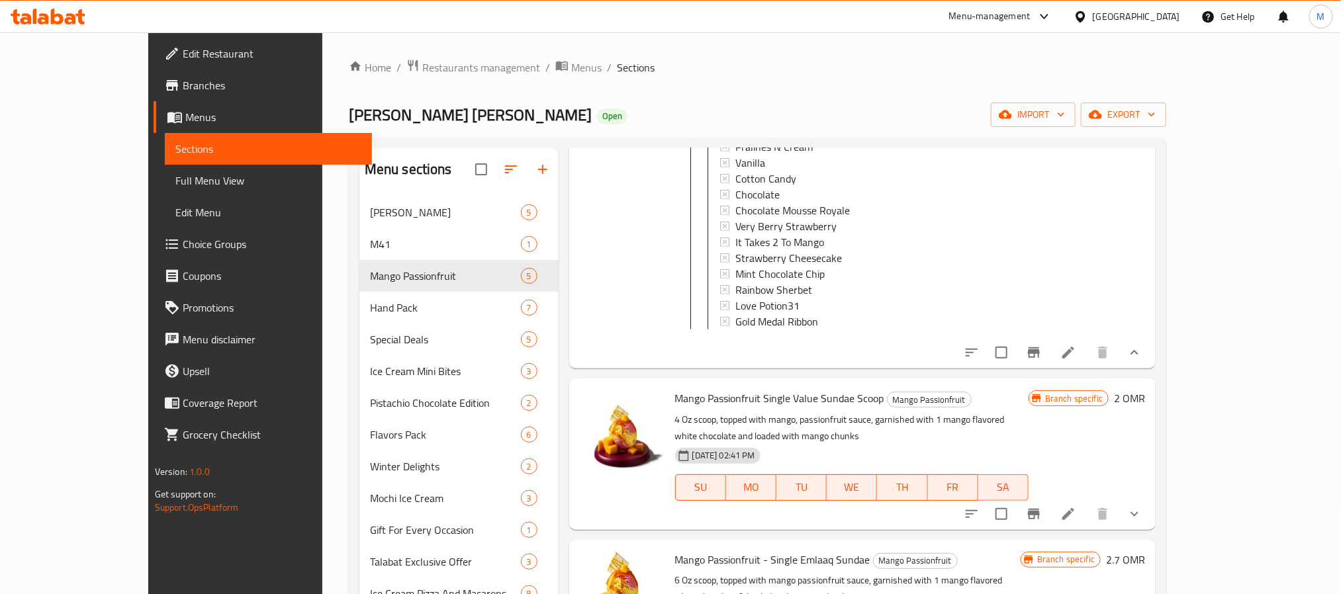
click at [355, 56] on div "Home / Restaurants management / Menus / Sections Baskin Robbins Open import exp…" at bounding box center [757, 453] width 870 height 842
click at [422, 64] on span "Restaurants management" at bounding box center [481, 68] width 118 height 16
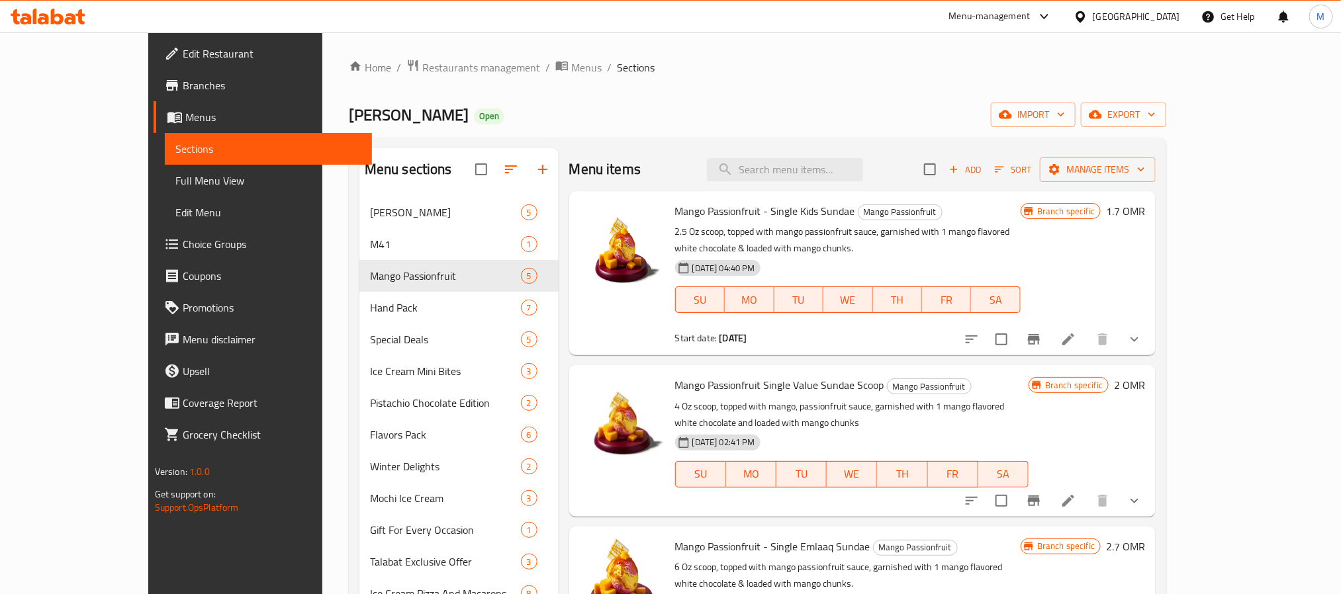
click at [183, 245] on span "Choice Groups" at bounding box center [272, 244] width 179 height 16
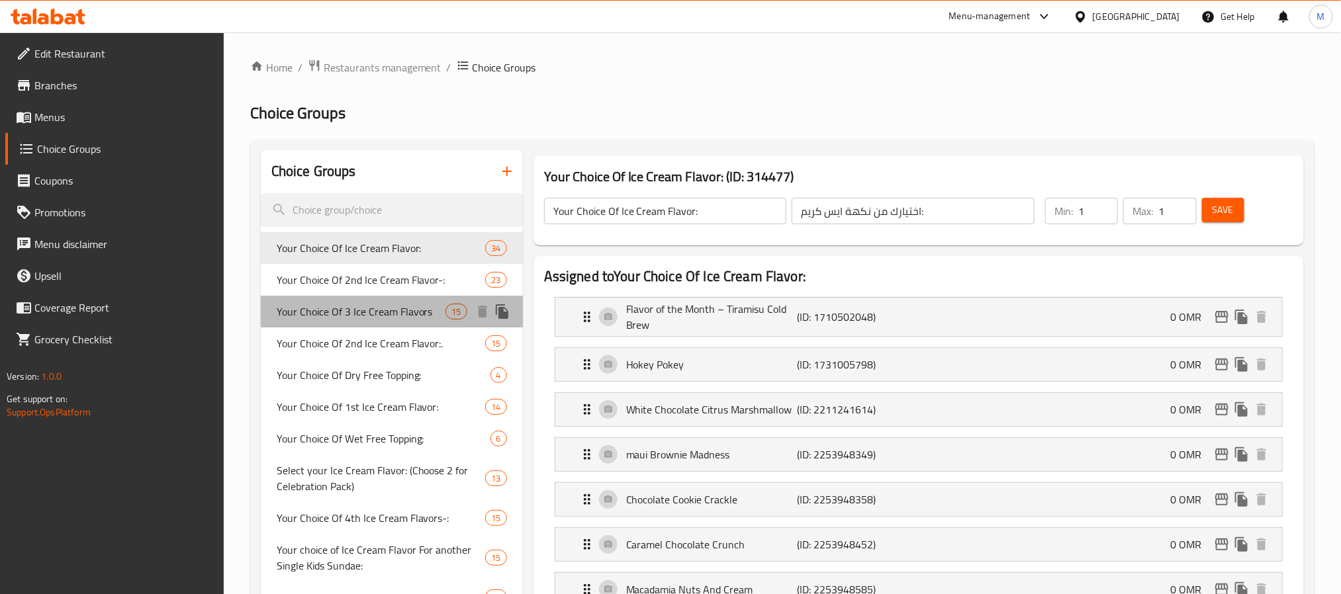
click at [390, 304] on span "Your Choice Of 3 Ice Cream Flavors" at bounding box center [361, 312] width 169 height 16
type input "Your Choice Of 3 Ice Cream Flavors"
type input "اختيارك من نكهات الآيس كريم الثالثة"
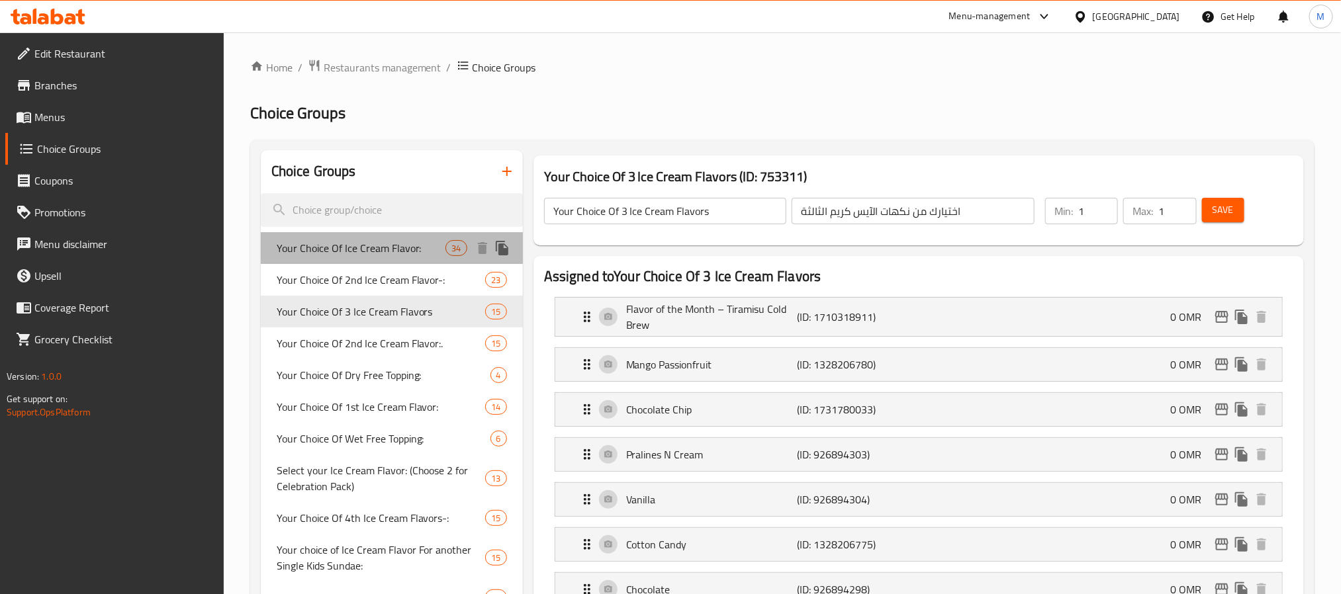
drag, startPoint x: 349, startPoint y: 256, endPoint x: 351, endPoint y: 264, distance: 8.2
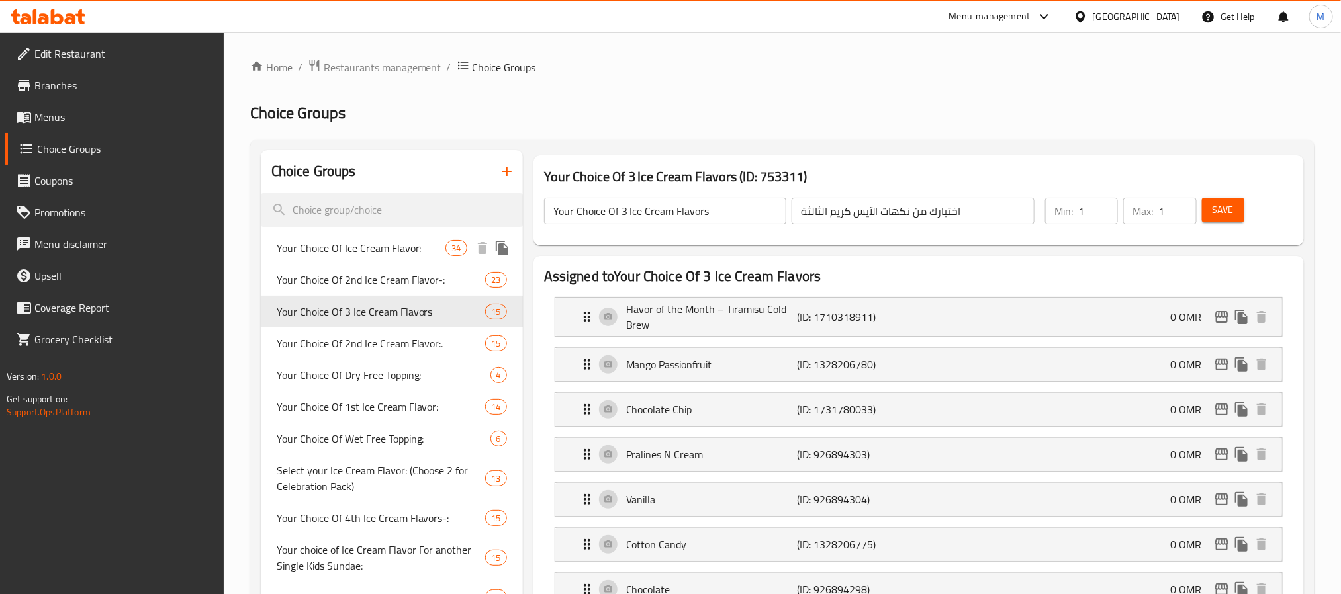
click at [353, 256] on span "Your Choice Of Ice Cream Flavor:" at bounding box center [361, 248] width 169 height 16
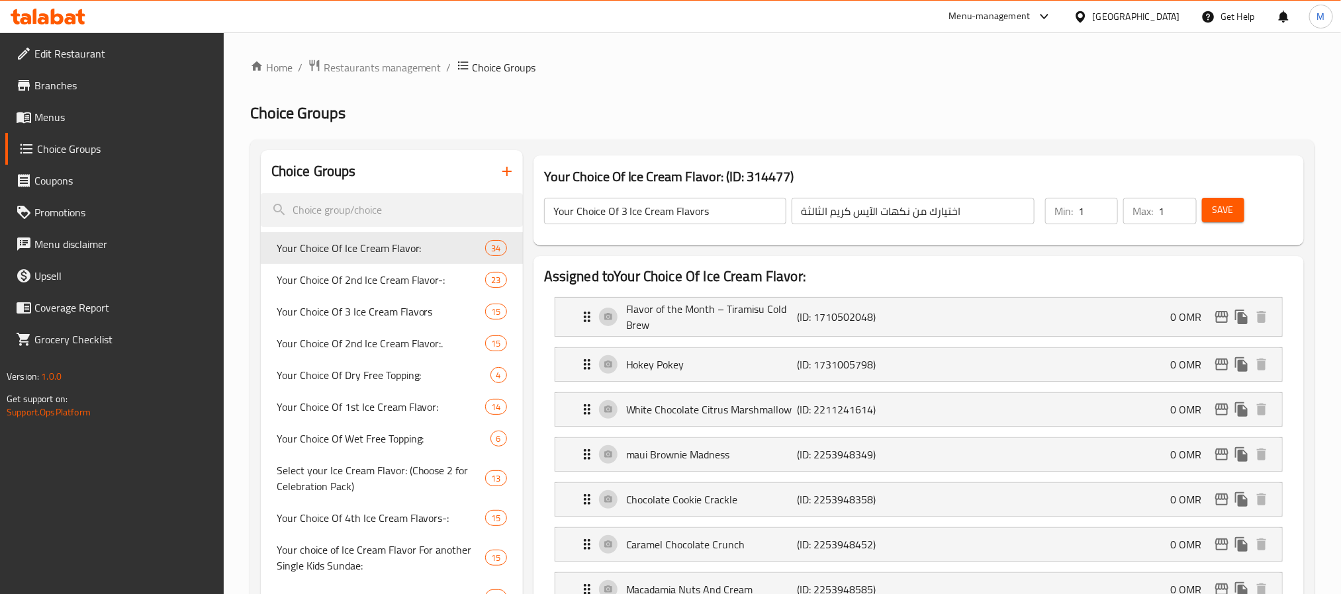
type input "Your Choice Of Ice Cream Flavor:"
type input "اختيارك من نكهة ايس كريم:"
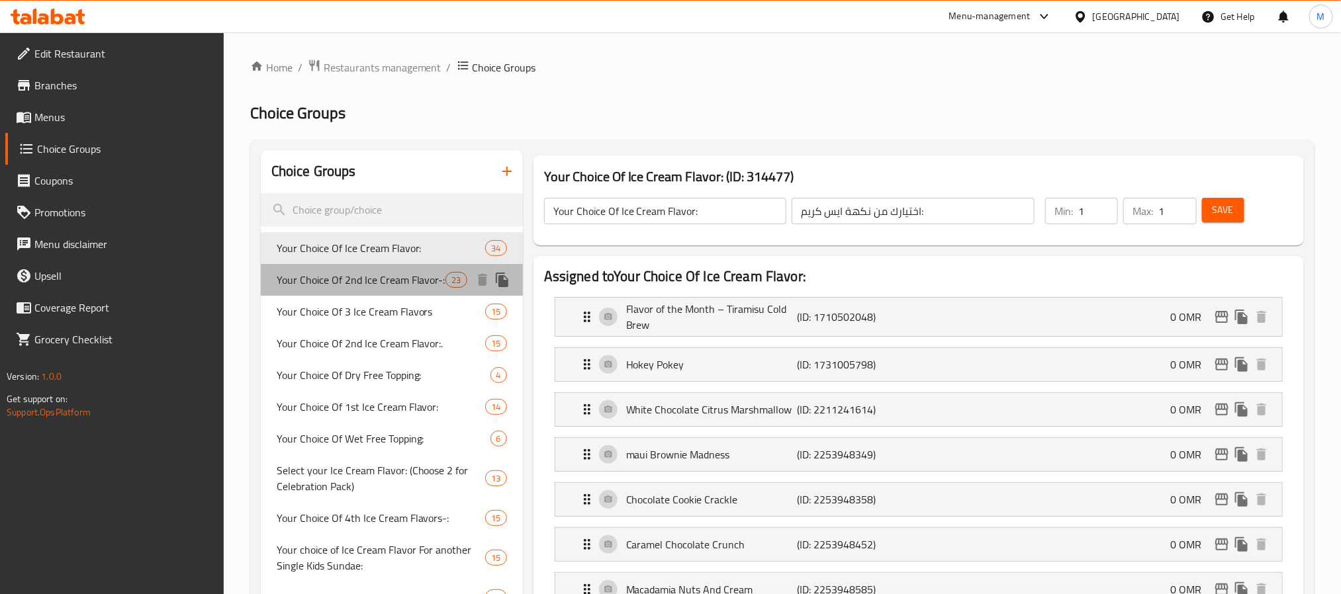
click at [338, 283] on span "Your Choice Of 2nd Ice Cream Flavor-:" at bounding box center [361, 280] width 169 height 16
type input "Your Choice Of 2nd Ice Cream Flavor-:"
type input "اختيارك من نكهة الآيس كريم الثانية:"
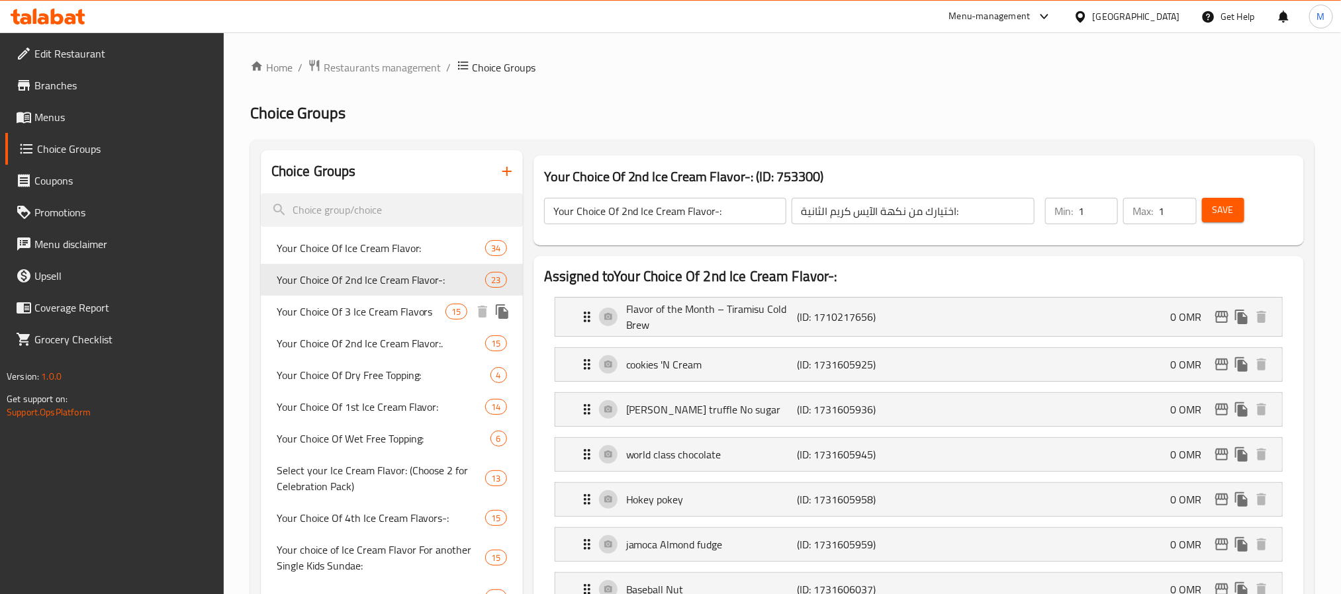
click at [338, 314] on span "Your Choice Of 3 Ice Cream Flavors" at bounding box center [361, 312] width 169 height 16
type input "Your Choice Of 3 Ice Cream Flavors"
type input "اختيارك من نكهات الآيس كريم الثالثة"
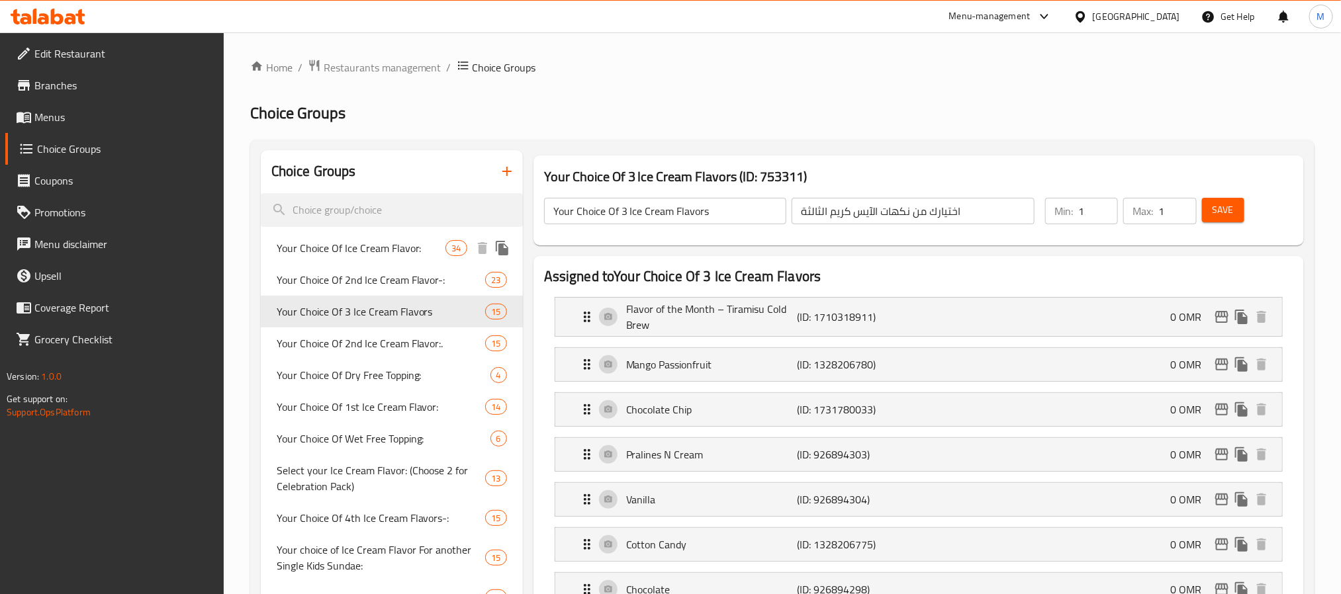
click at [361, 251] on span "Your Choice Of Ice Cream Flavor:" at bounding box center [361, 248] width 169 height 16
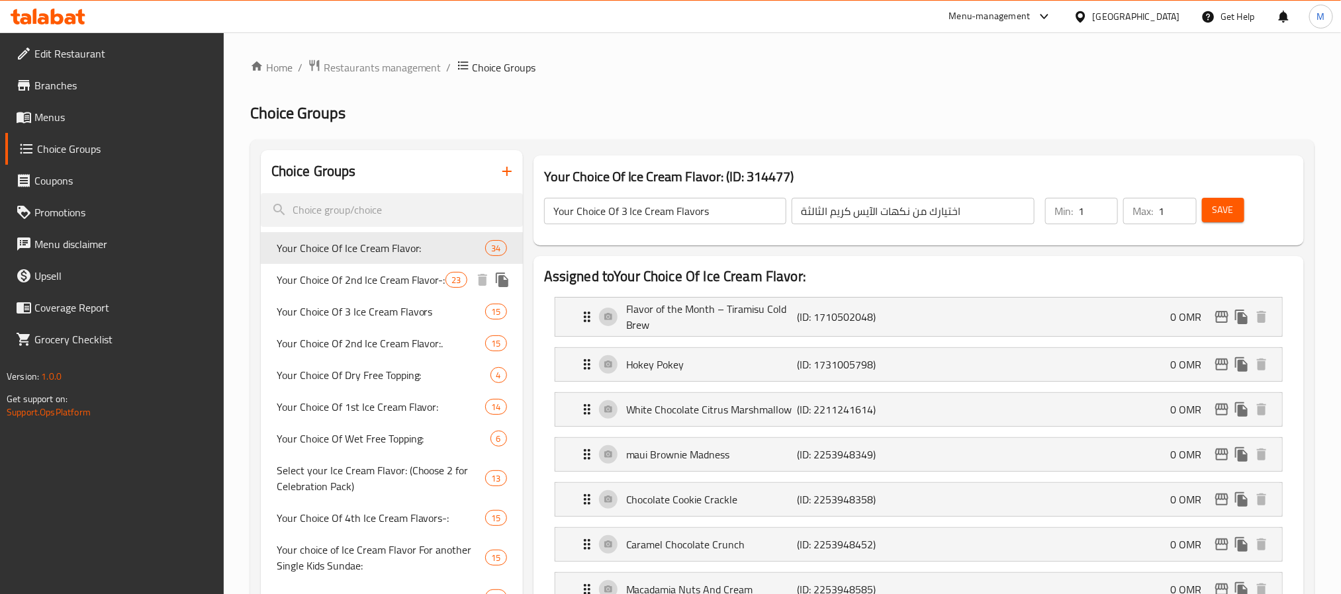
type input "Your Choice Of Ice Cream Flavor:"
type input "اختيارك من نكهة ايس كريم:"
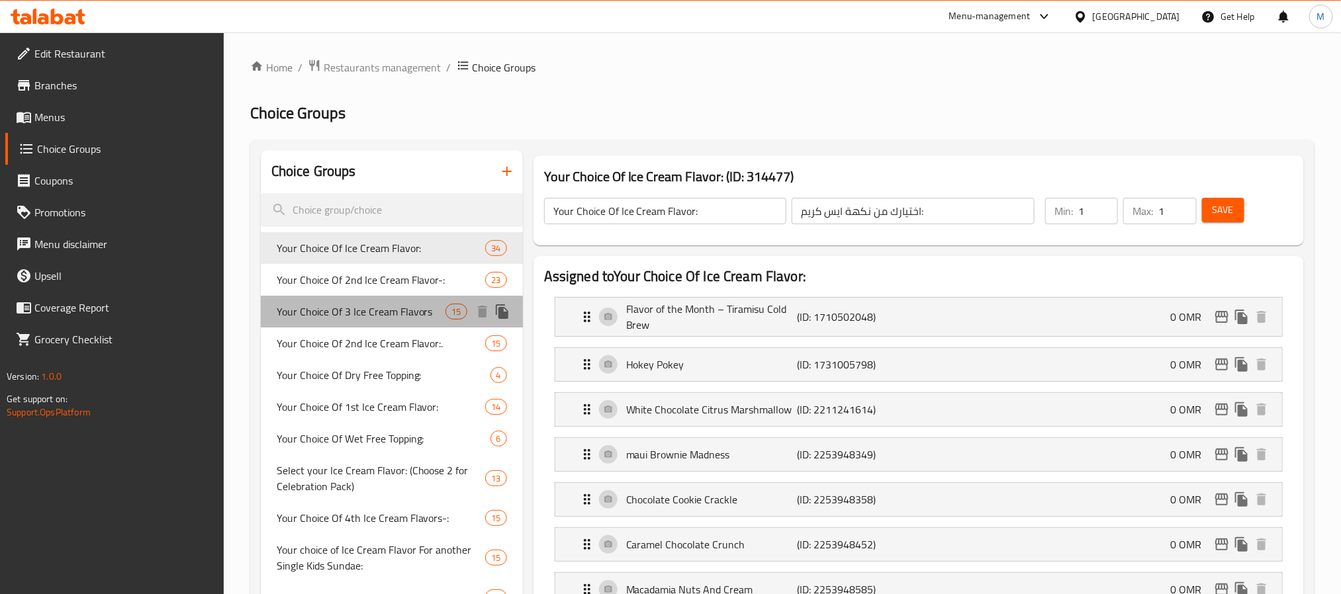
click at [300, 306] on span "Your Choice Of 3 Ice Cream Flavors" at bounding box center [361, 312] width 169 height 16
type input "Your Choice Of 3 Ice Cream Flavors"
type input "اختيارك من نكهات الآيس كريم الثالثة"
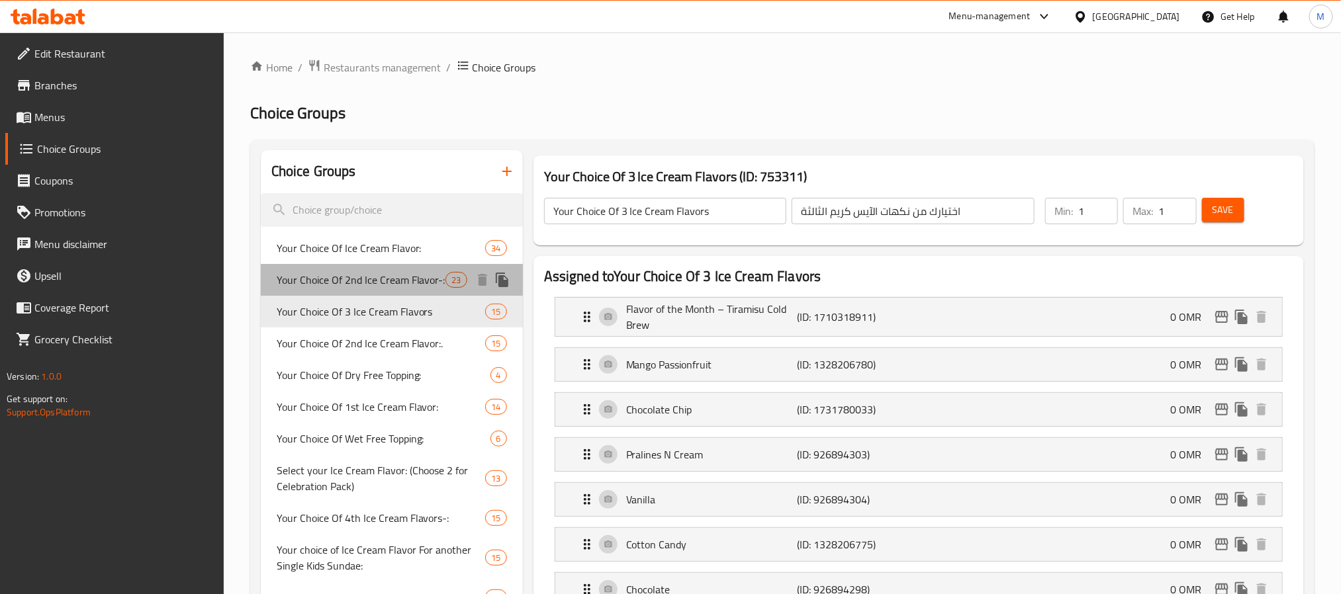
click at [389, 290] on div "Your Choice Of 2nd Ice Cream Flavor-: 23" at bounding box center [392, 280] width 262 height 32
type input "Your Choice Of 2nd Ice Cream Flavor-:"
type input "اختيارك من نكهة الآيس كريم الثانية:"
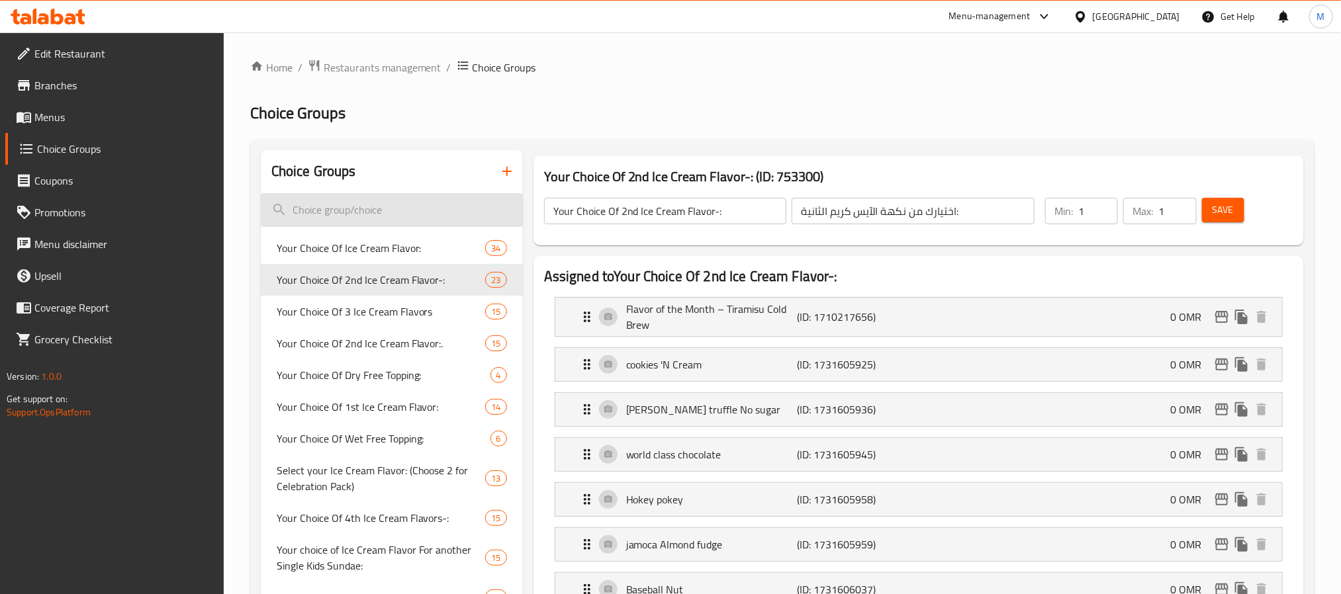
click at [332, 207] on input "search" at bounding box center [392, 210] width 262 height 34
paste input "Your Choice Of 2nd Ice Cream Flavor:."
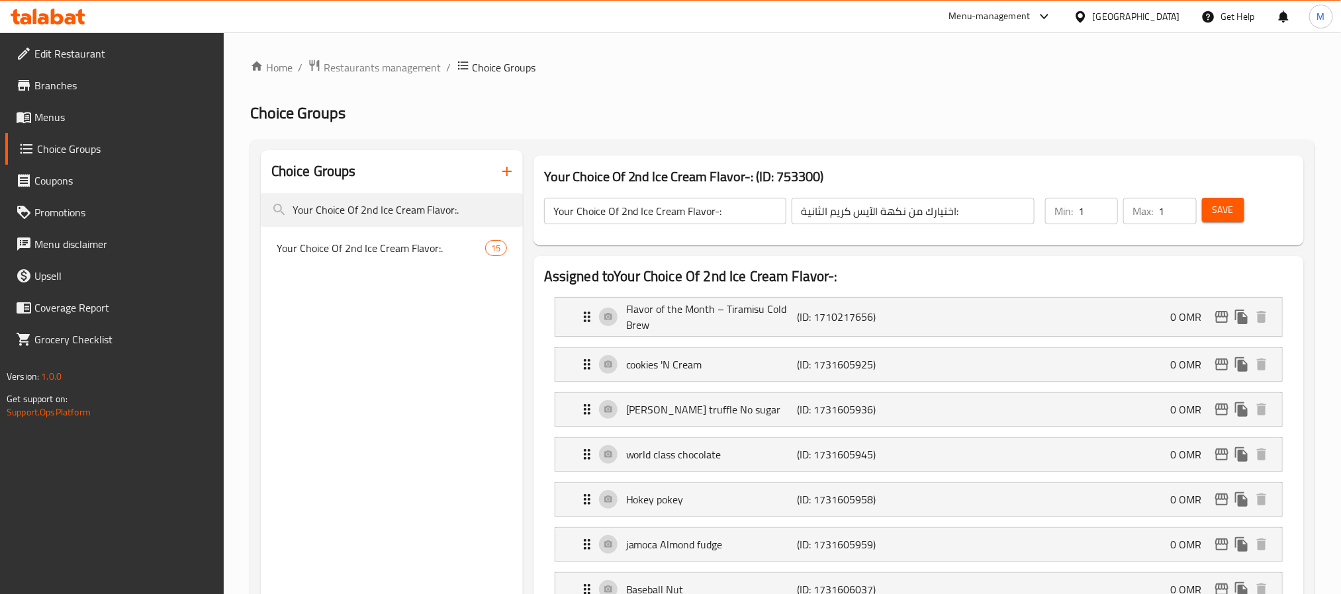
type input "Your Choice Of 2nd Ice Cream Flavor:."
click at [402, 248] on span "Your Choice Of 2nd Ice Cream Flavor:." at bounding box center [381, 248] width 209 height 16
type input "Your Choice Of 2nd Ice Cream Flavor:."
type input "إختيارك من نكهة الأيس كريم الثانية:."
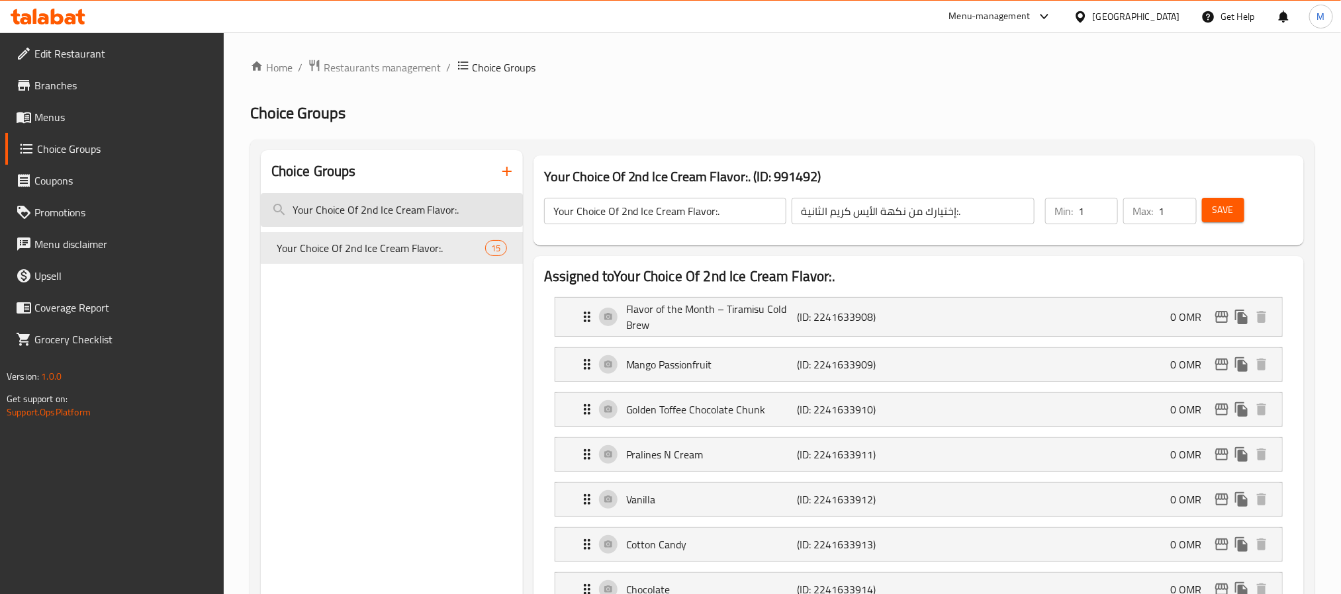
click at [354, 214] on input "Your Choice Of 2nd Ice Cream Flavor:." at bounding box center [392, 210] width 262 height 34
paste input "1st Ice Cream Flavors:----"
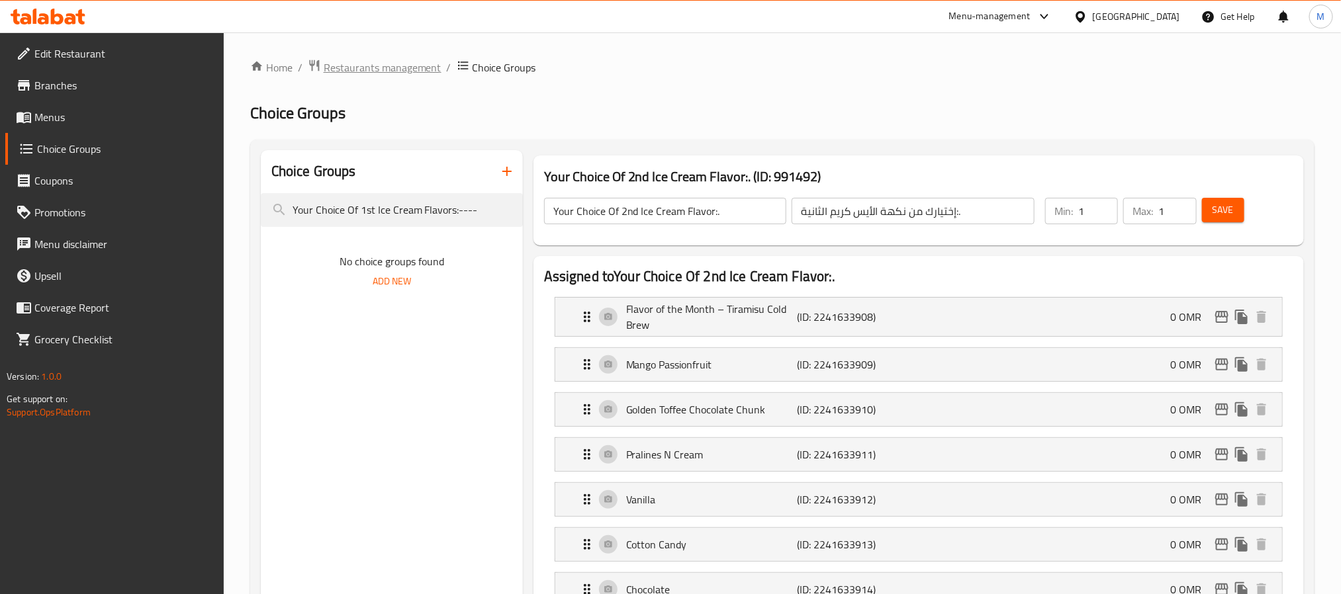
type input "Your Choice Of 1st Ice Cream Flavors:----"
click at [390, 60] on span "Restaurants management" at bounding box center [383, 68] width 118 height 16
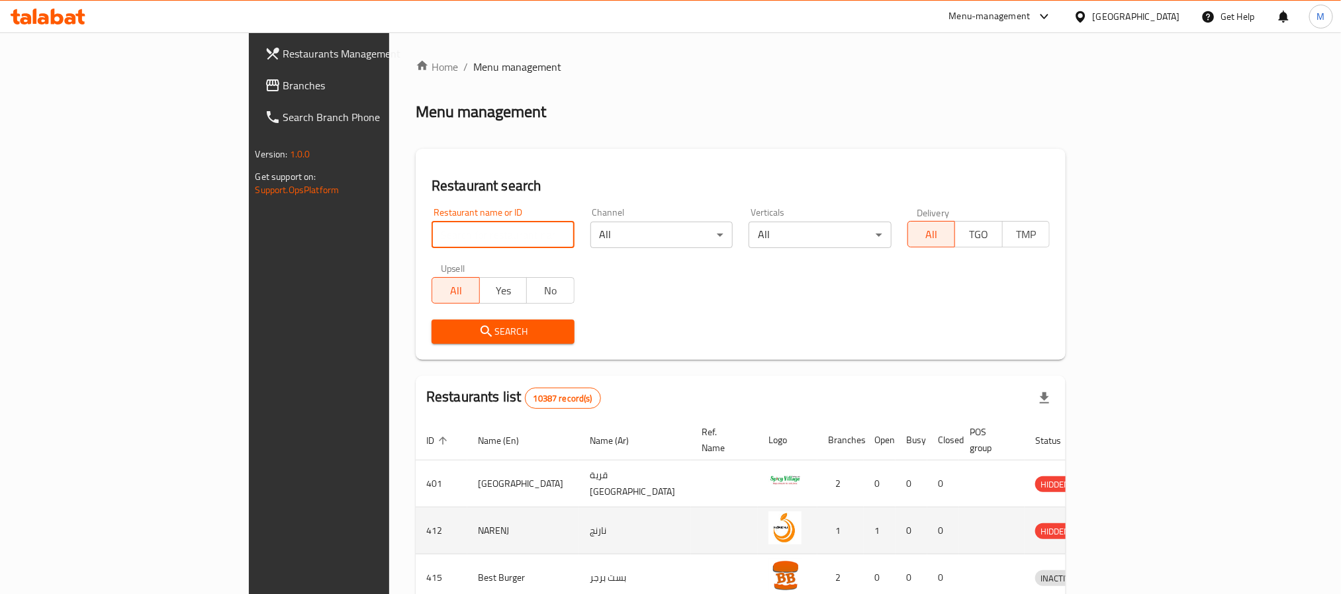
drag, startPoint x: 283, startPoint y: 232, endPoint x: 567, endPoint y: 516, distance: 401.5
click at [431, 233] on input "search" at bounding box center [502, 235] width 143 height 26
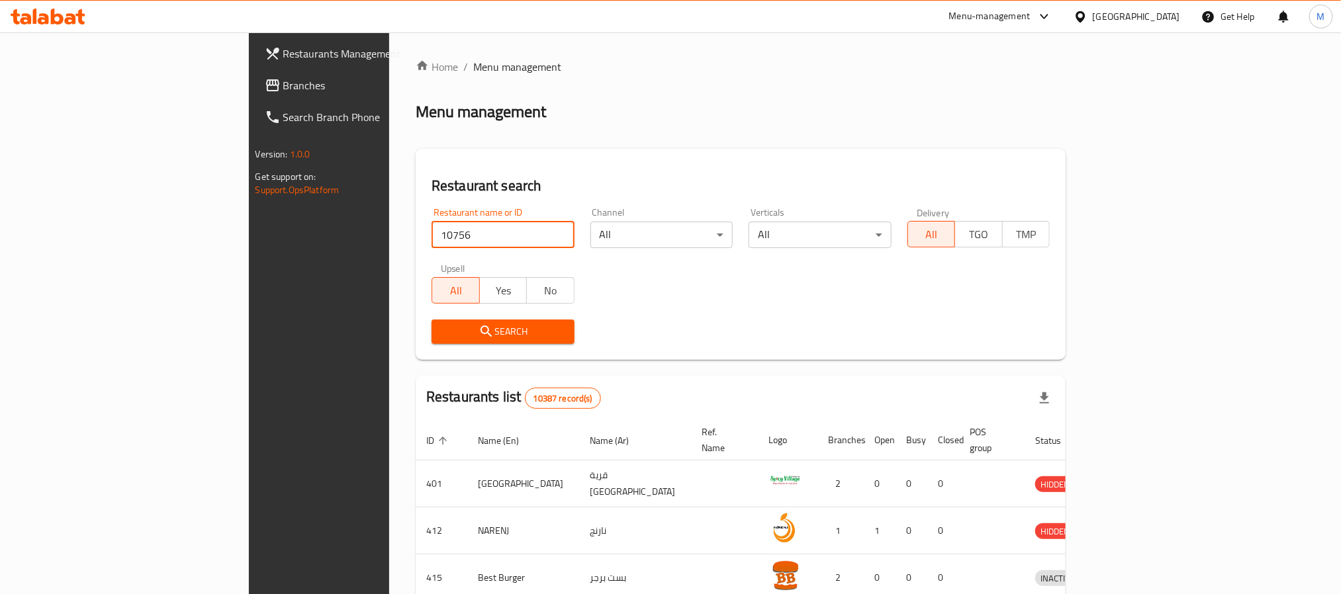
type input "10756"
click button "Search" at bounding box center [502, 332] width 143 height 24
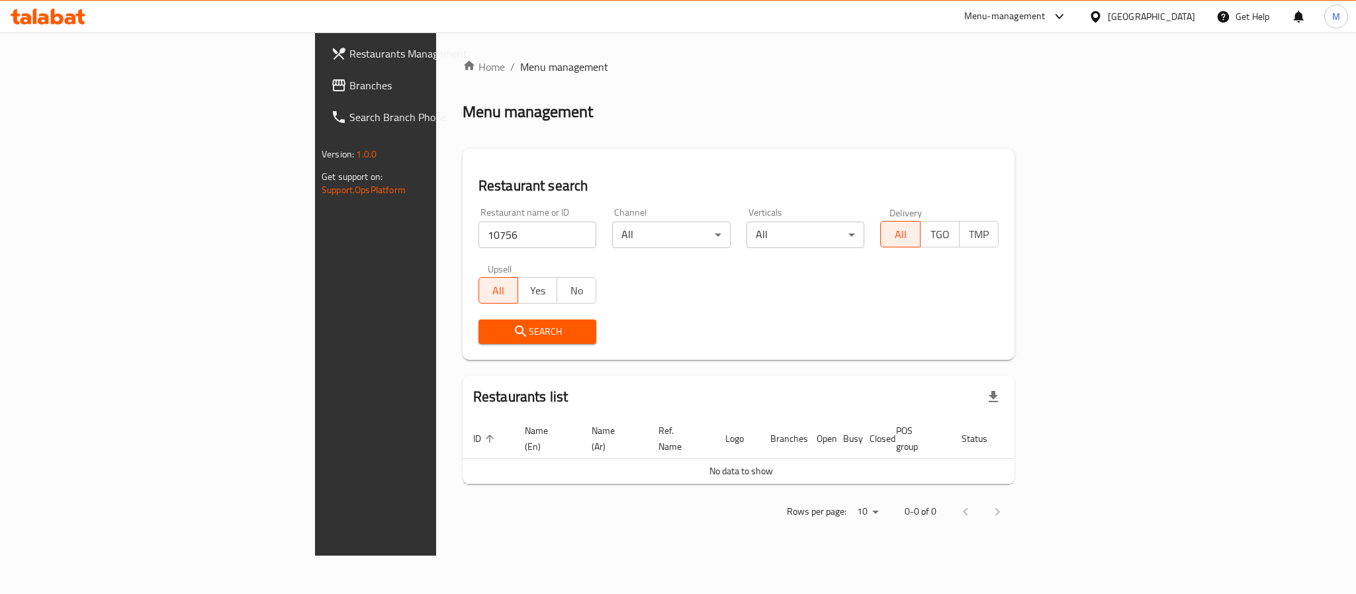
click at [1173, 14] on div "Oman" at bounding box center [1151, 16] width 87 height 15
click at [1051, 351] on div "United Arab Emirates" at bounding box center [1052, 347] width 87 height 15
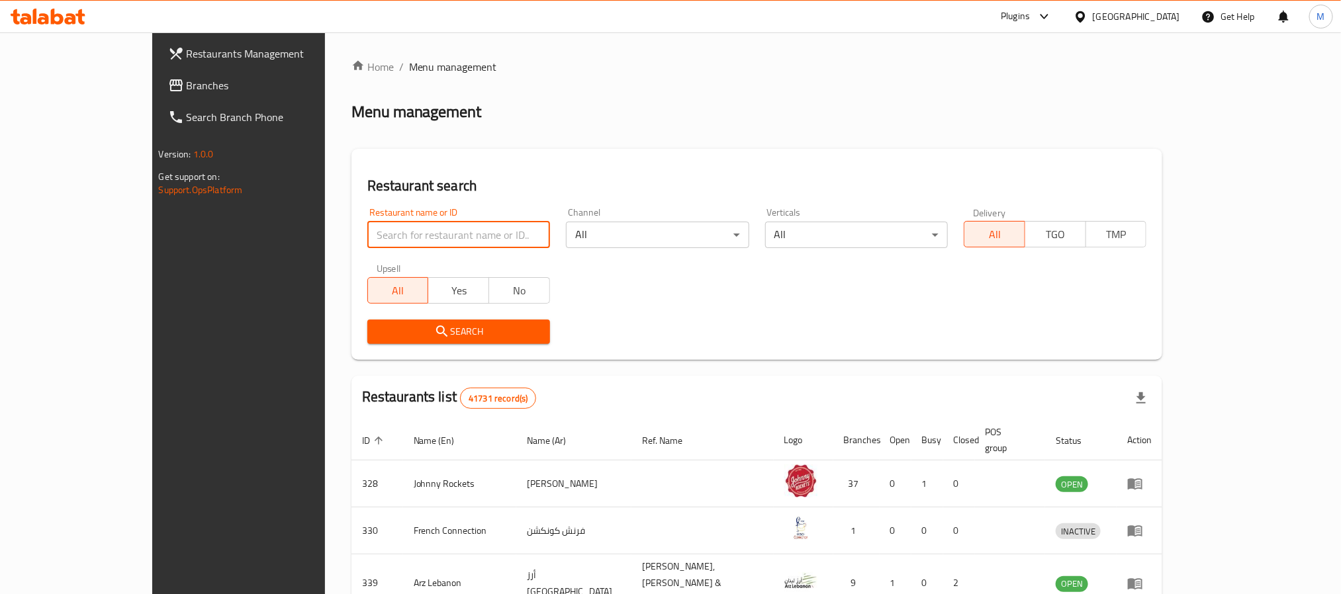
click at [367, 236] on input "search" at bounding box center [458, 235] width 183 height 26
type input "10756"
click button "Search" at bounding box center [458, 332] width 183 height 24
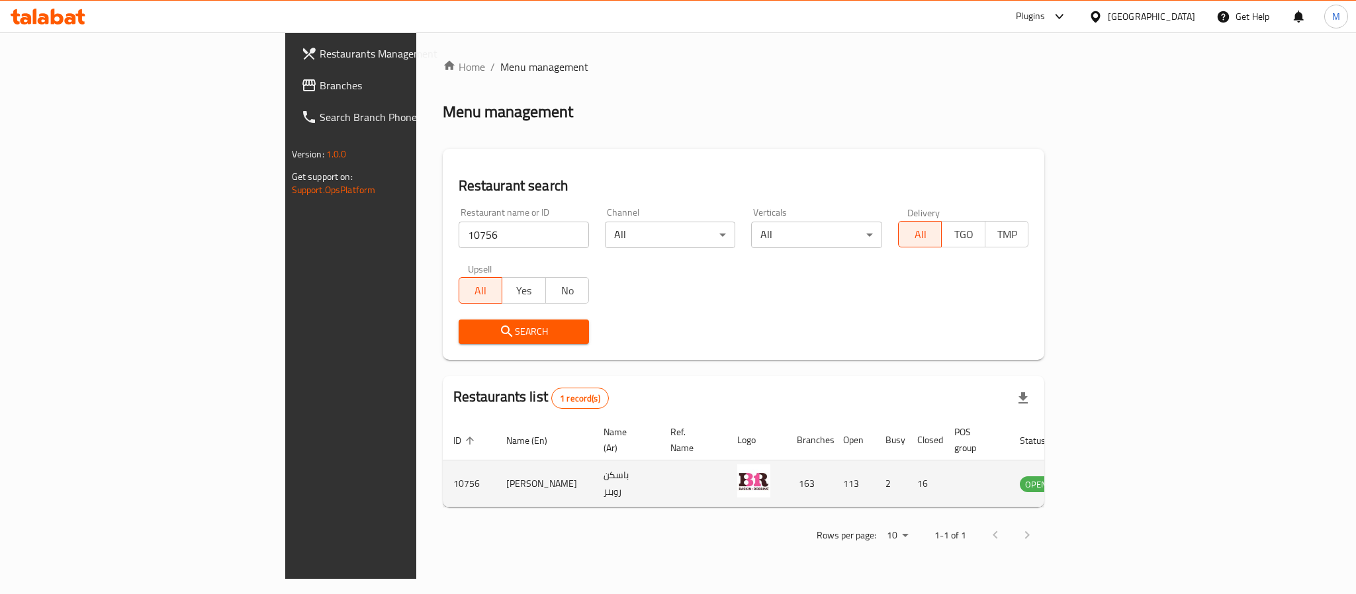
click at [1105, 476] on icon "enhanced table" at bounding box center [1097, 484] width 16 height 16
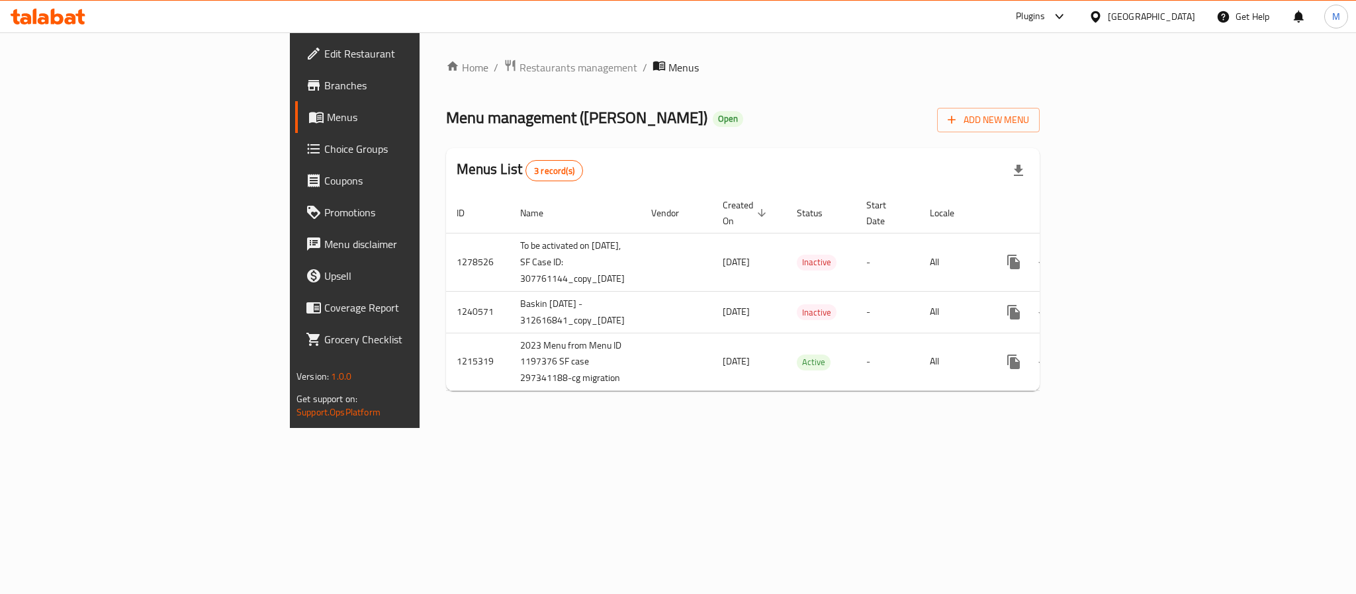
click at [295, 139] on link "Choice Groups" at bounding box center [405, 149] width 221 height 32
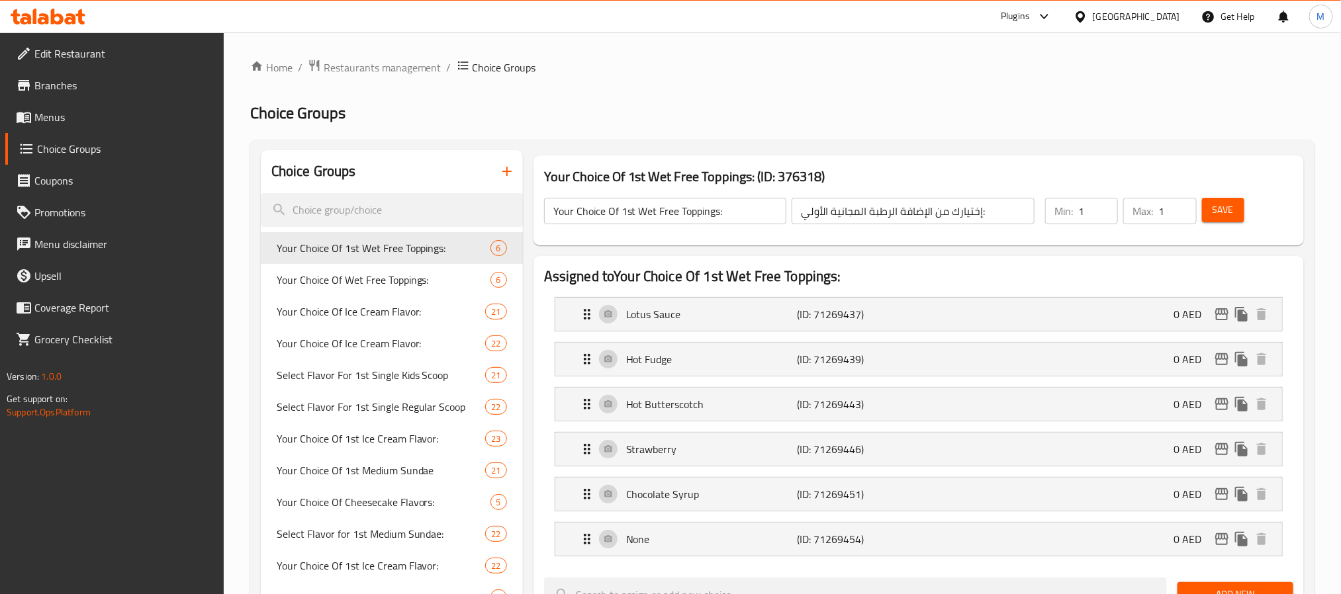
drag, startPoint x: 298, startPoint y: 210, endPoint x: 201, endPoint y: 574, distance: 376.1
click at [298, 210] on input "search" at bounding box center [392, 210] width 262 height 34
paste input "Your Choice Of 1st Ice Cream Flavors:----"
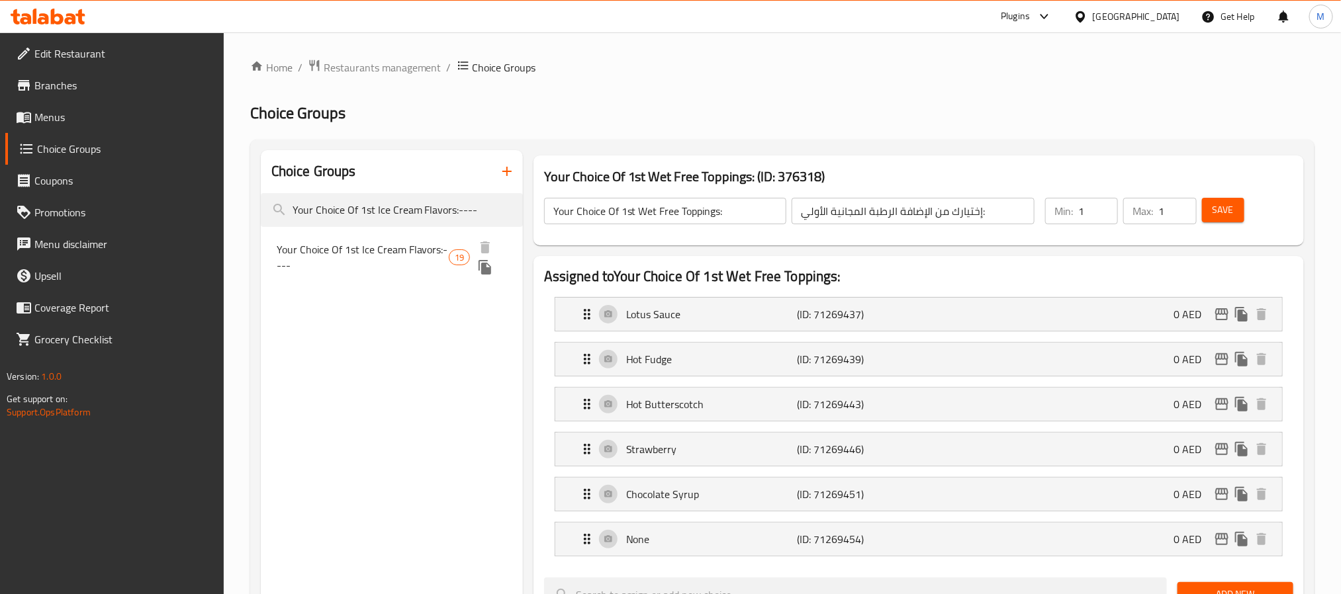
type input "Your Choice Of 1st Ice Cream Flavors:----"
click at [398, 255] on span "Your Choice Of 1st Ice Cream Flavors:----" at bounding box center [363, 258] width 172 height 32
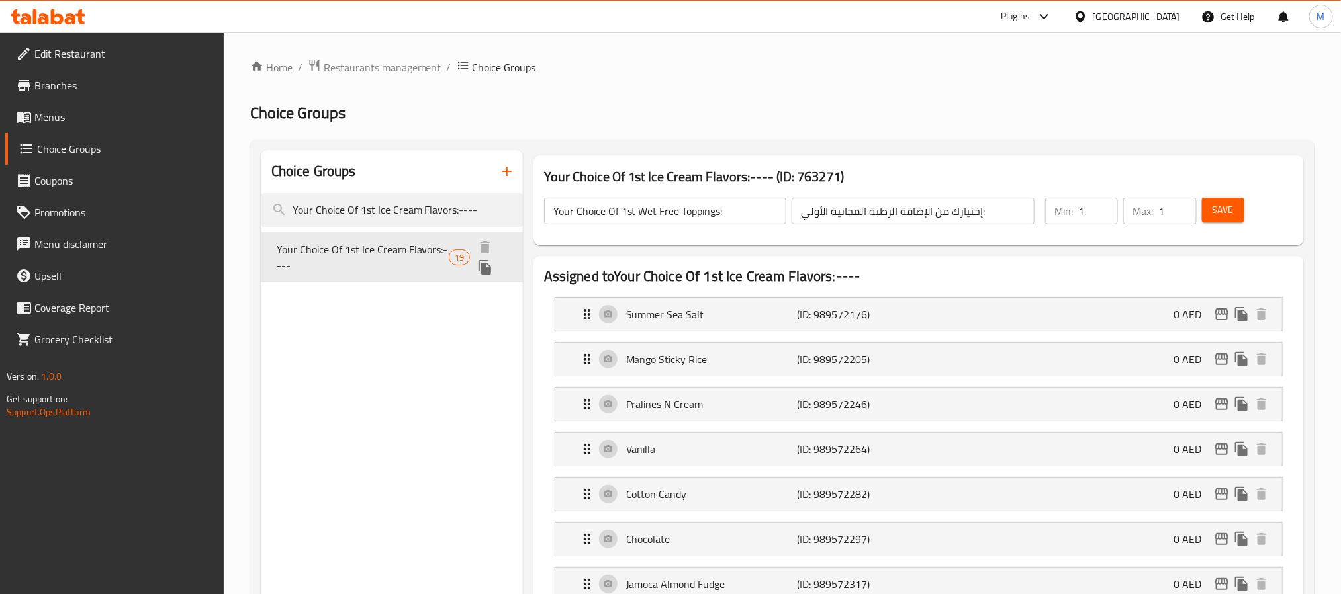
type input "Your Choice Of 1st Ice Cream Flavors:----"
type input "إختيارك من نكهة الأيس كريم الأولي:"
